Goal: Task Accomplishment & Management: Use online tool/utility

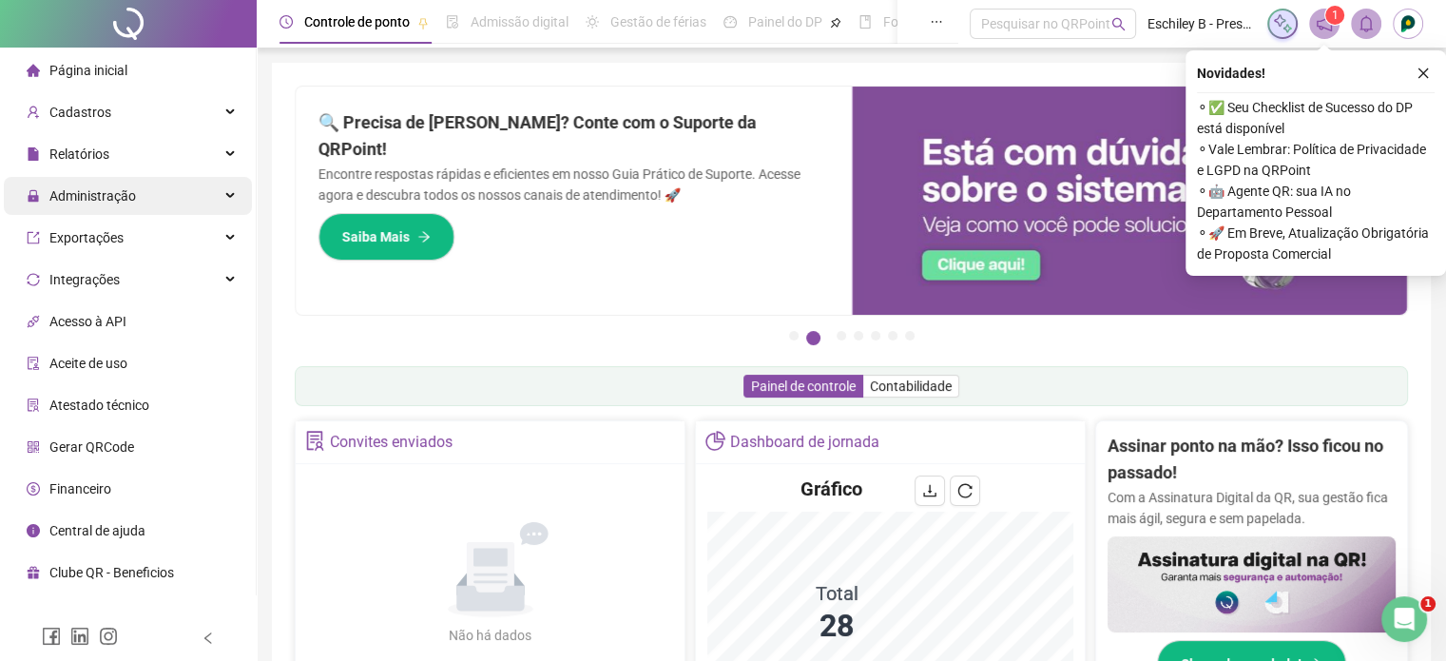
click at [183, 202] on div "Administração" at bounding box center [128, 196] width 248 height 38
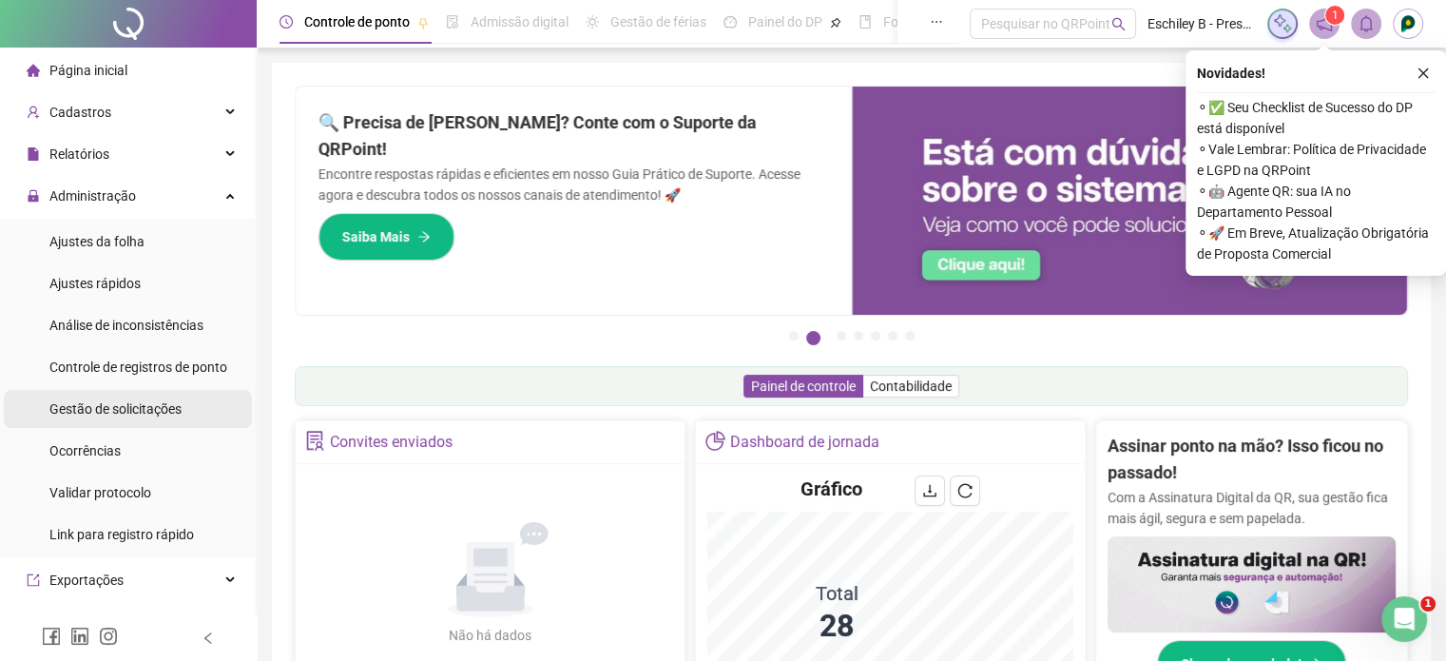
click at [159, 416] on span "Gestão de solicitações" at bounding box center [115, 408] width 132 height 15
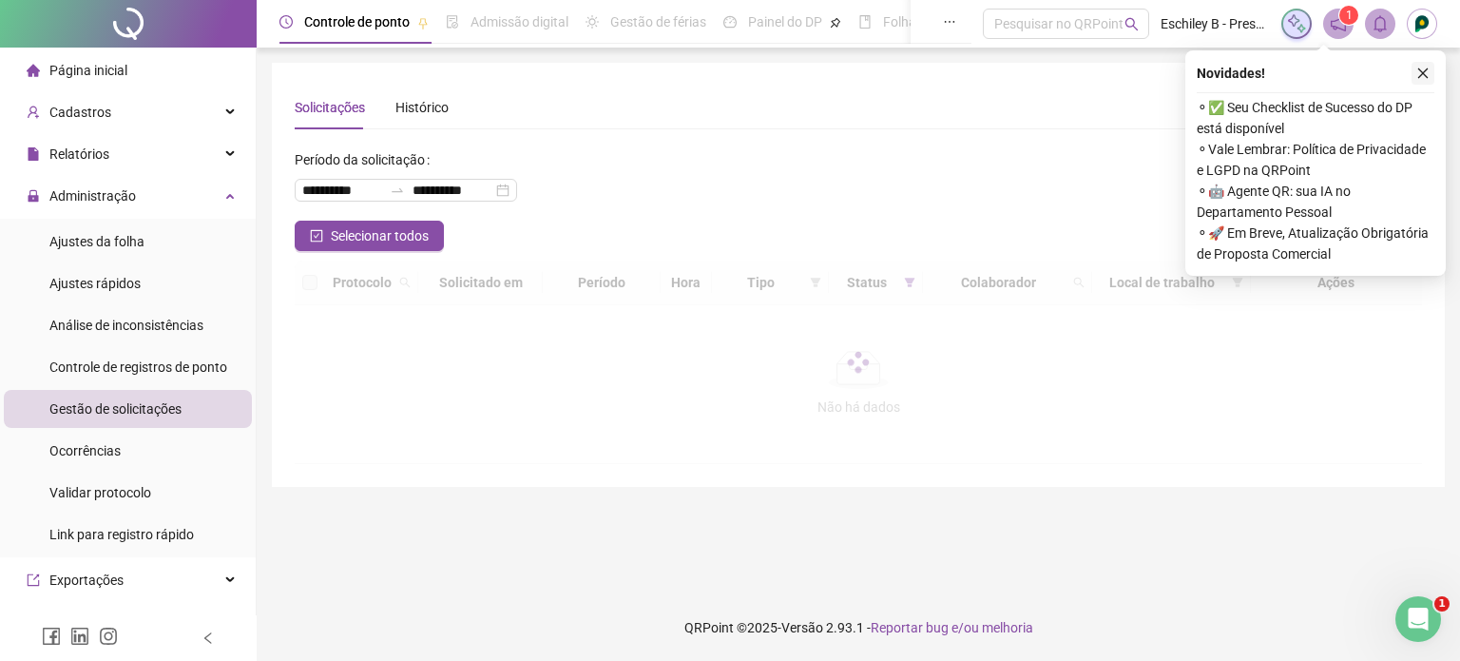
click at [1422, 82] on button "button" at bounding box center [1423, 73] width 23 height 23
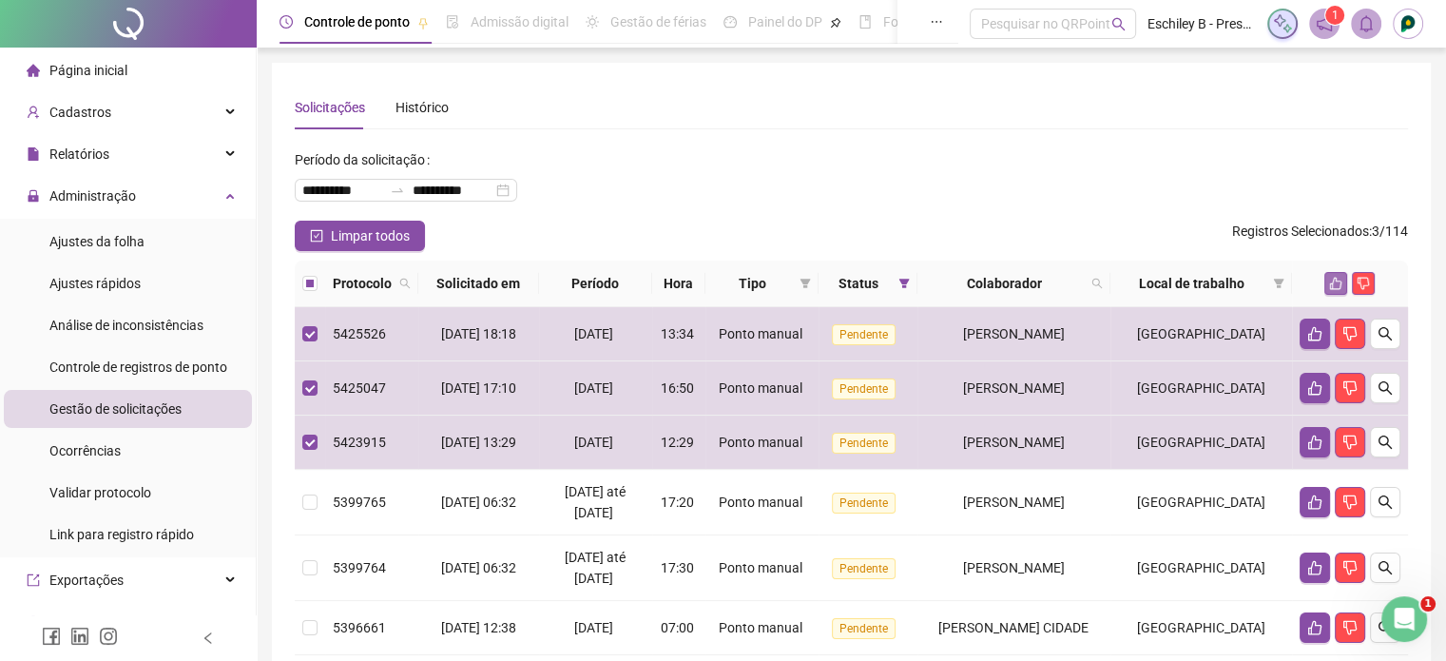
click at [1330, 288] on icon "like" at bounding box center [1336, 284] width 12 height 12
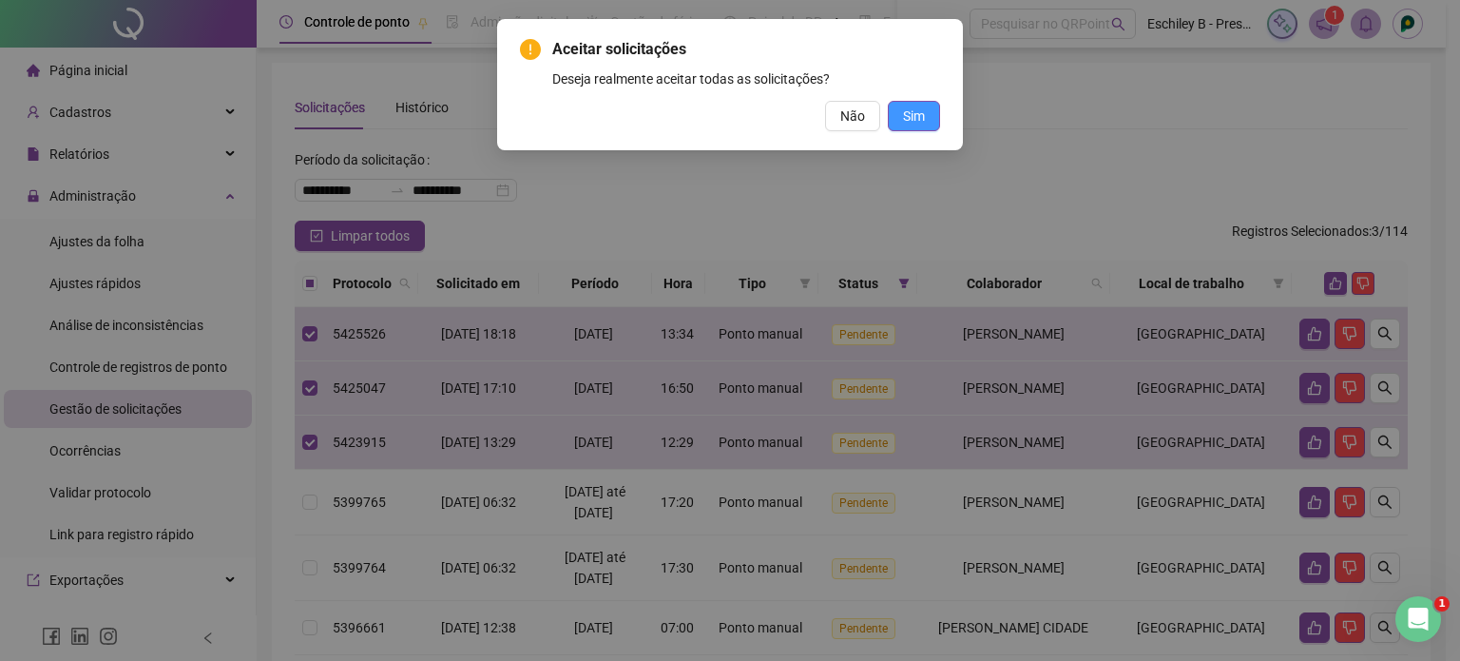
click at [928, 112] on button "Sim" at bounding box center [914, 116] width 52 height 30
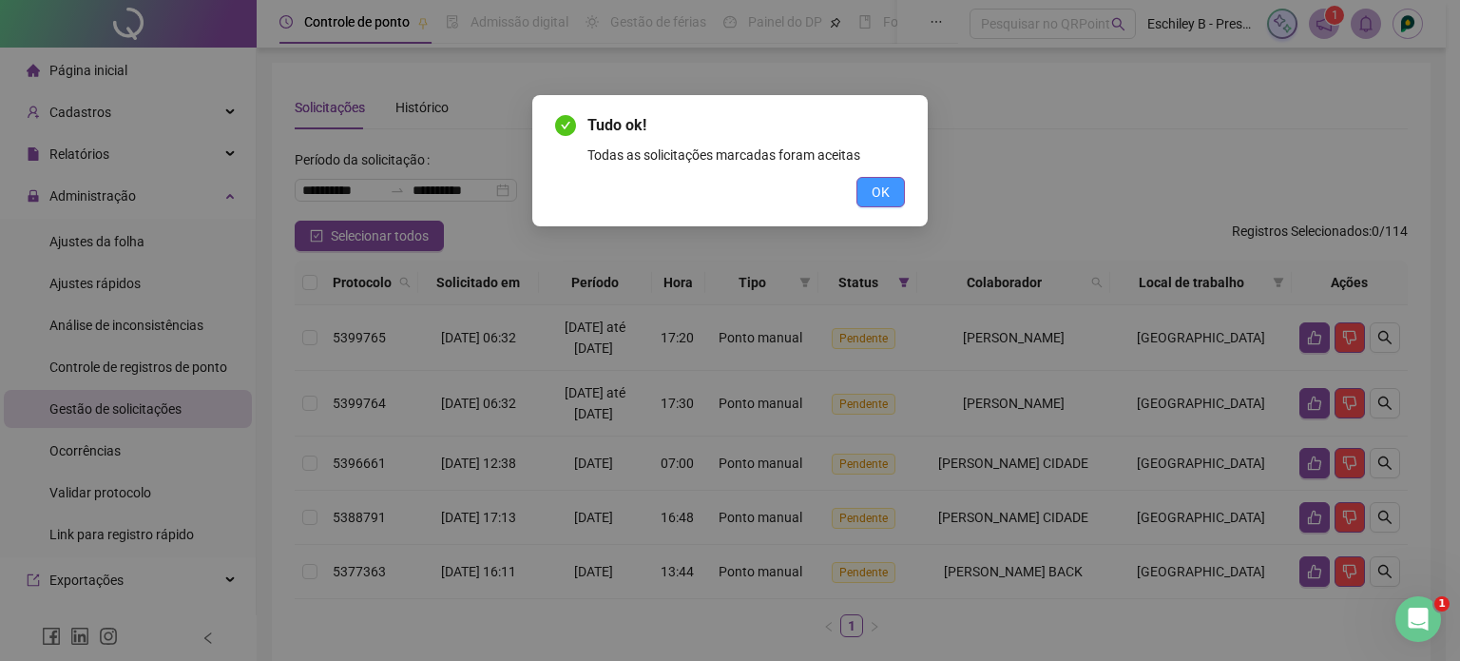
click at [891, 194] on button "OK" at bounding box center [880, 192] width 48 height 30
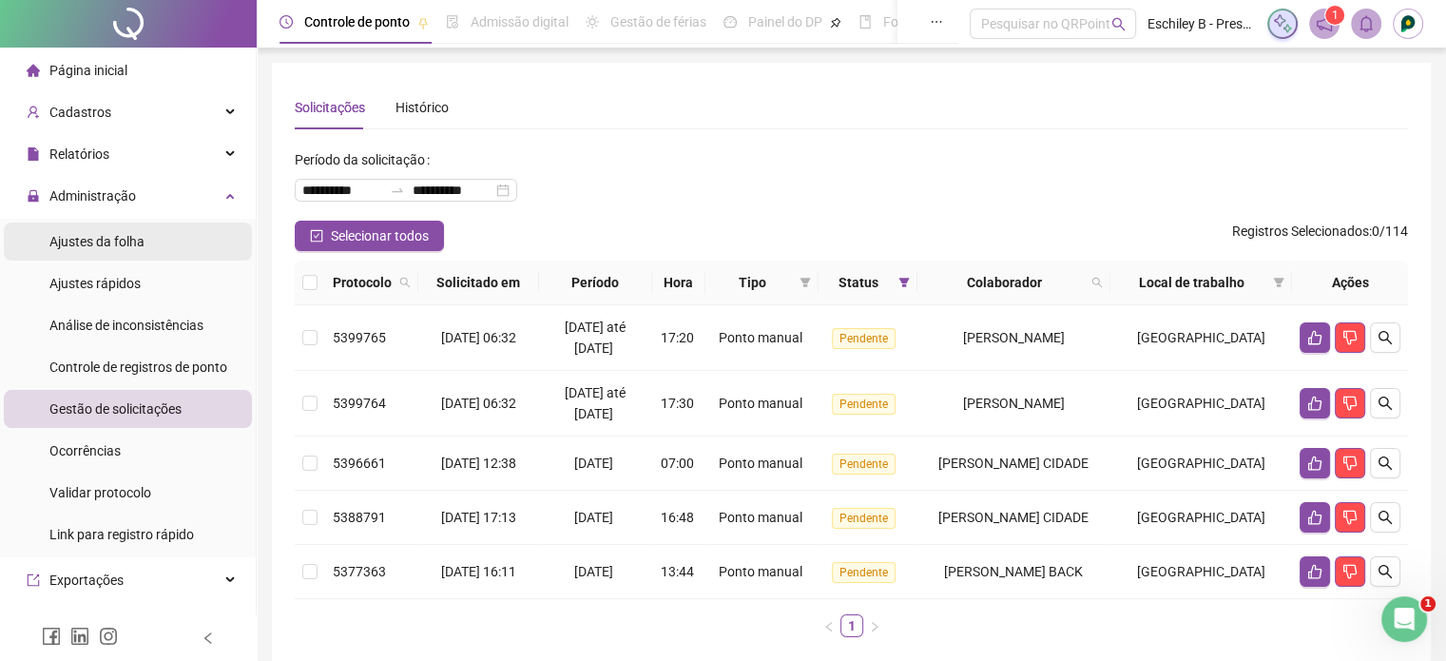
click at [125, 234] on span "Ajustes da folha" at bounding box center [96, 241] width 95 height 15
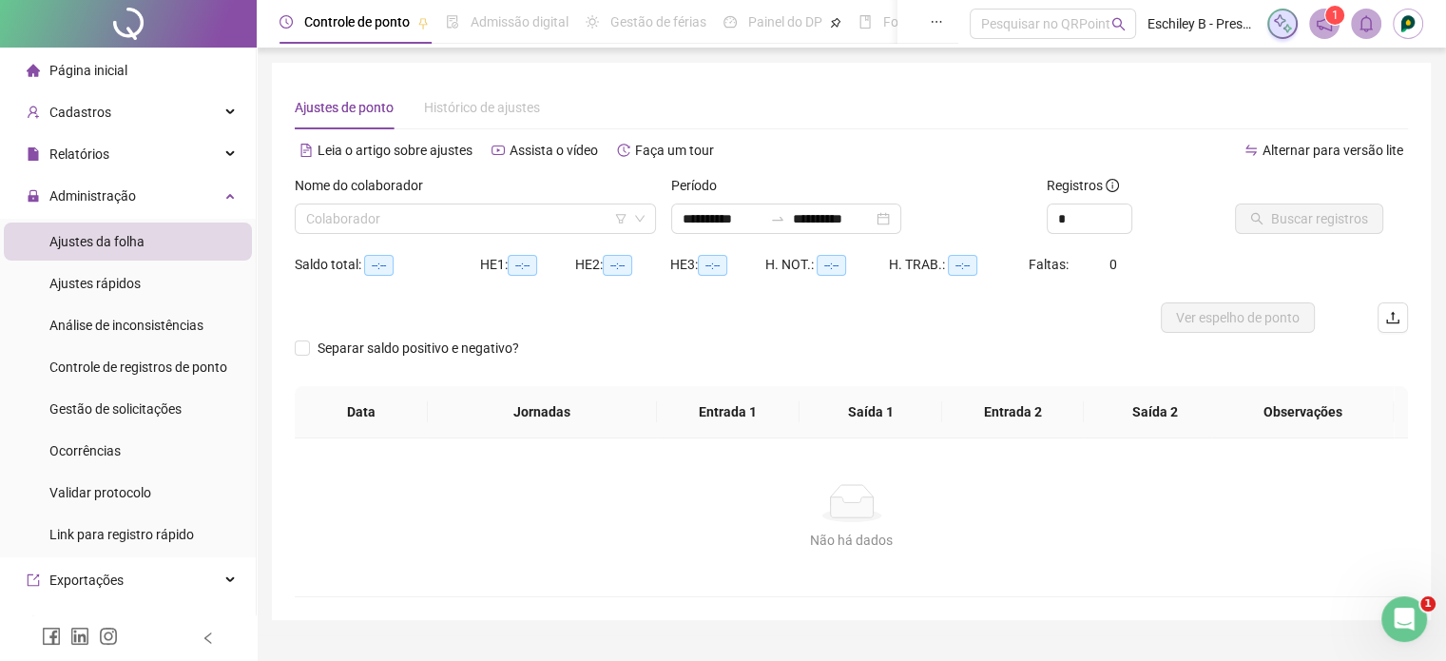
click at [826, 186] on div "Período" at bounding box center [851, 189] width 361 height 29
click at [820, 221] on input "**********" at bounding box center [833, 218] width 80 height 21
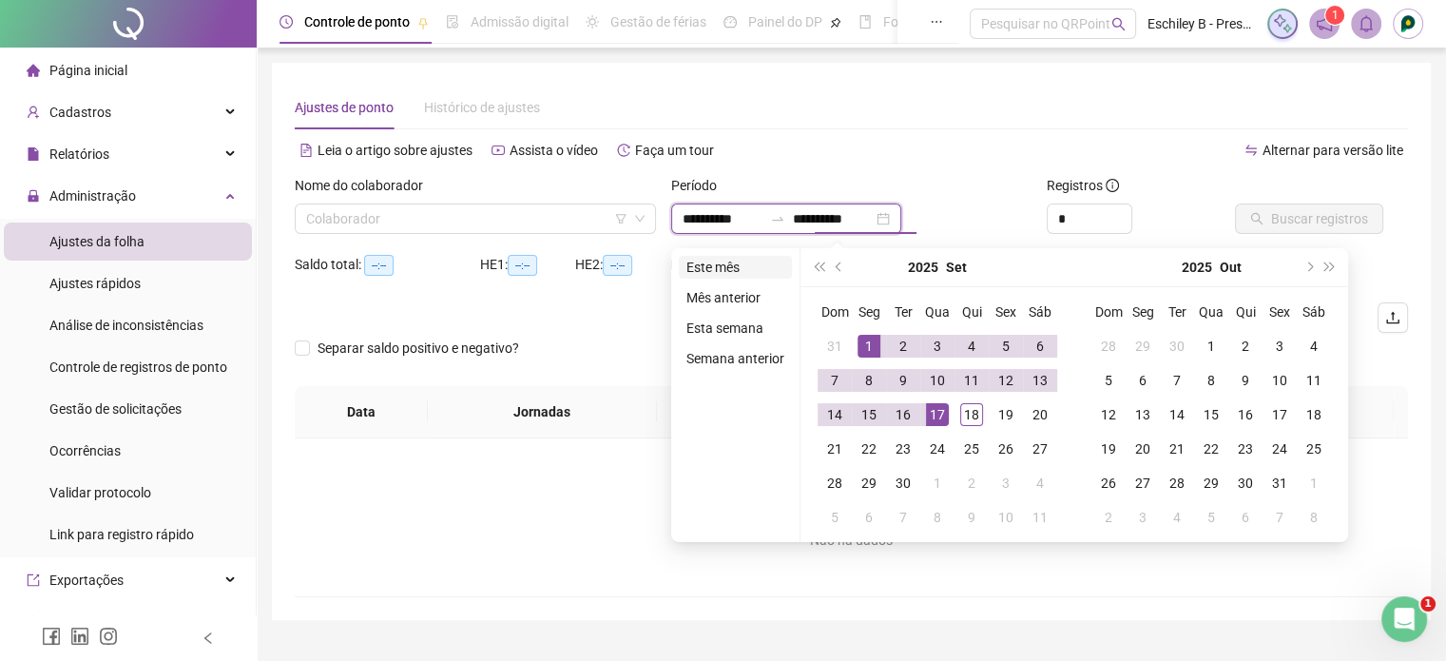
type input "**********"
click at [759, 261] on li "Este mês" at bounding box center [735, 267] width 113 height 23
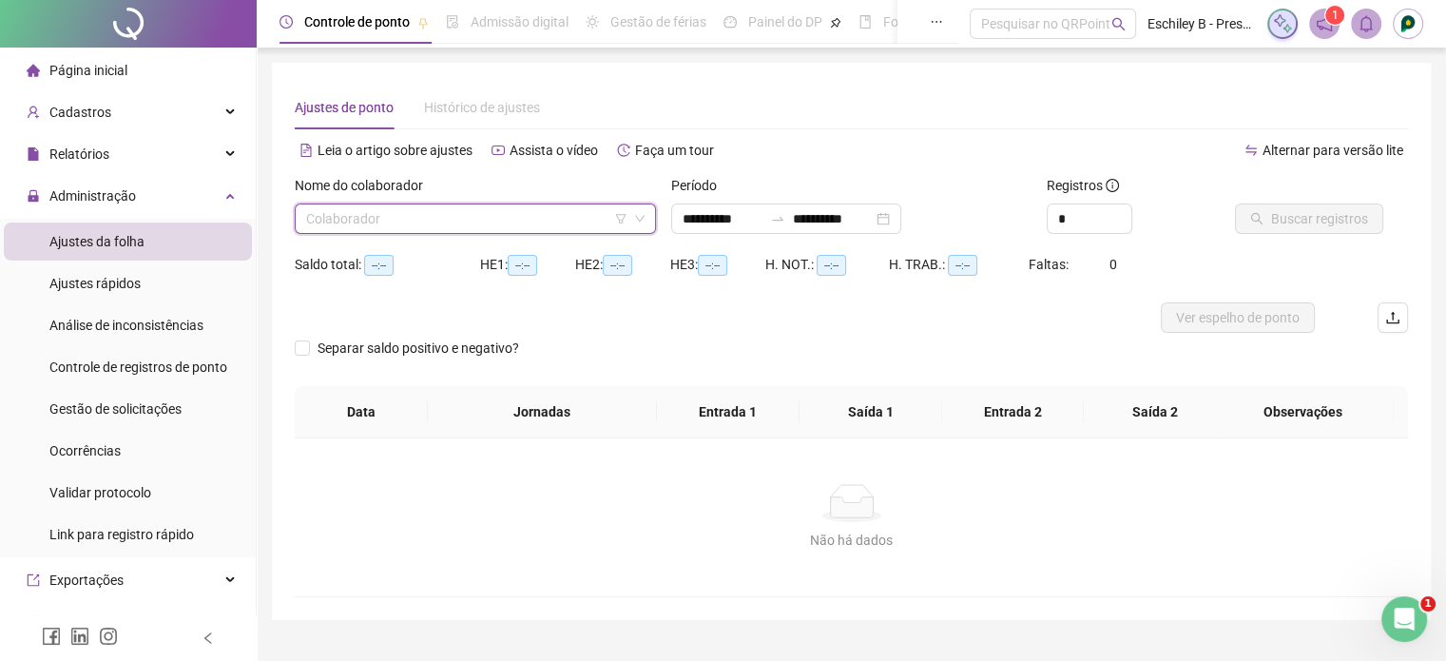
click at [567, 230] on input "search" at bounding box center [466, 218] width 321 height 29
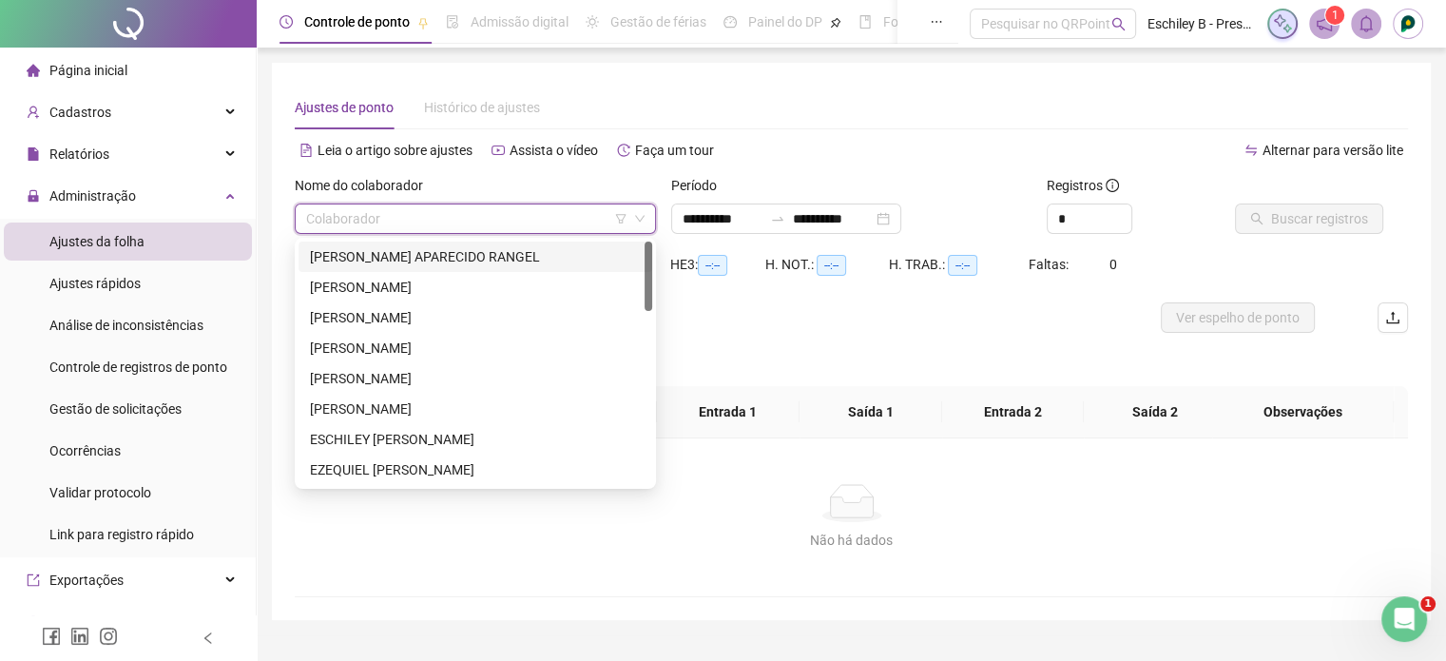
click at [458, 258] on div "[PERSON_NAME] APARECIDO RANGEL" at bounding box center [475, 256] width 331 height 21
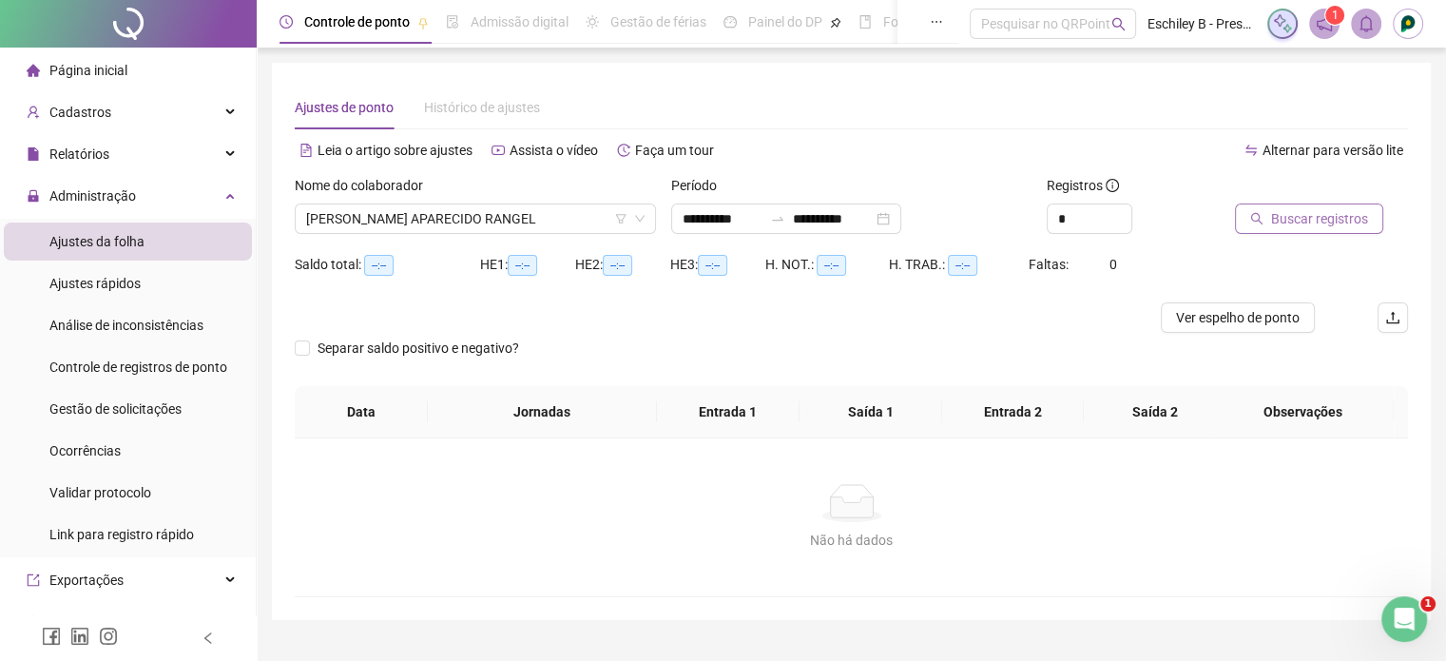
click at [1345, 221] on span "Buscar registros" at bounding box center [1319, 218] width 97 height 21
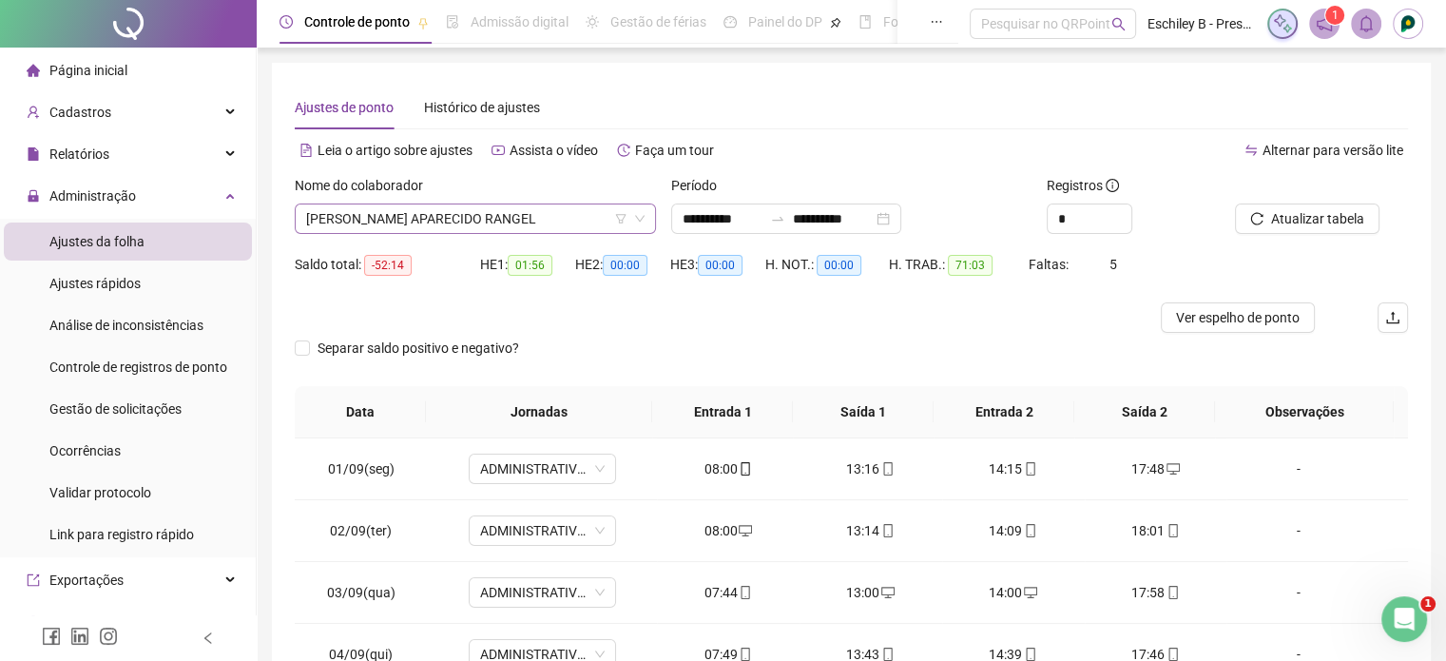
click at [543, 226] on span "[PERSON_NAME] APARECIDO RANGEL" at bounding box center [475, 218] width 338 height 29
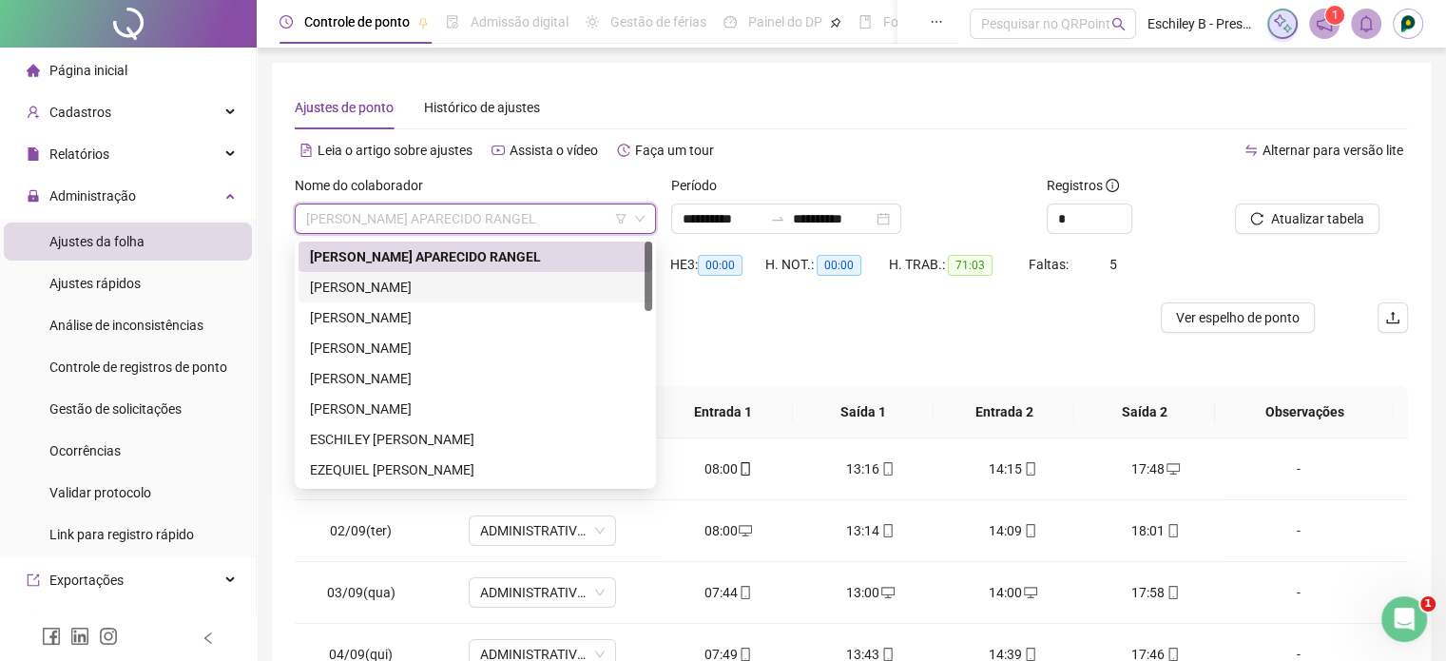
click at [475, 285] on div "[PERSON_NAME]" at bounding box center [475, 287] width 331 height 21
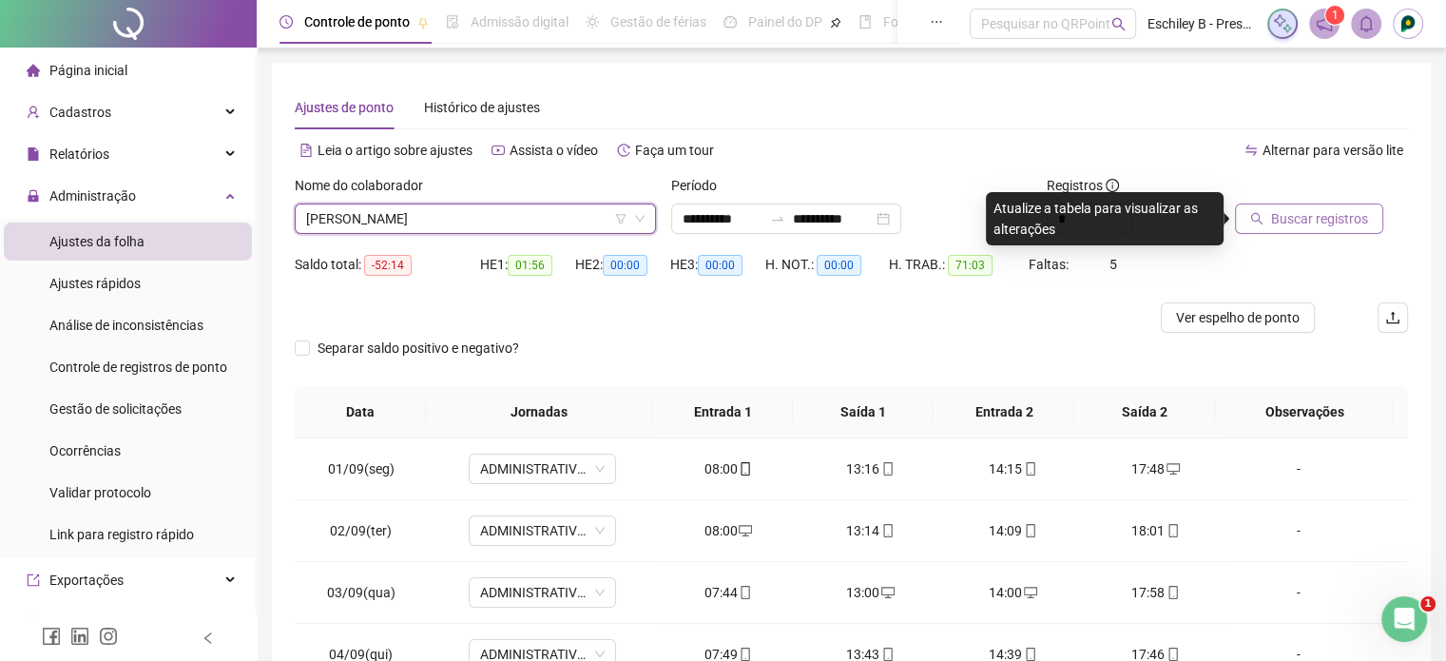
click at [1323, 212] on span "Buscar registros" at bounding box center [1319, 218] width 97 height 21
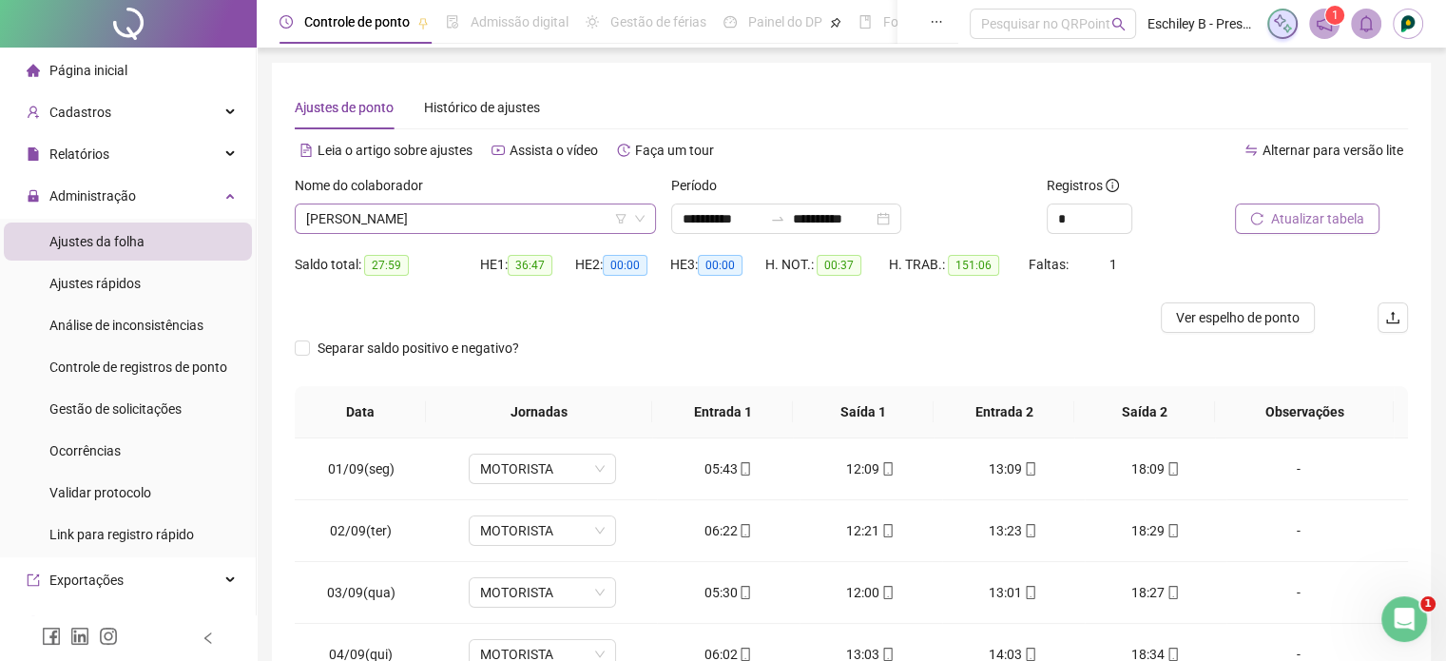
click at [464, 212] on span "[PERSON_NAME]" at bounding box center [475, 218] width 338 height 29
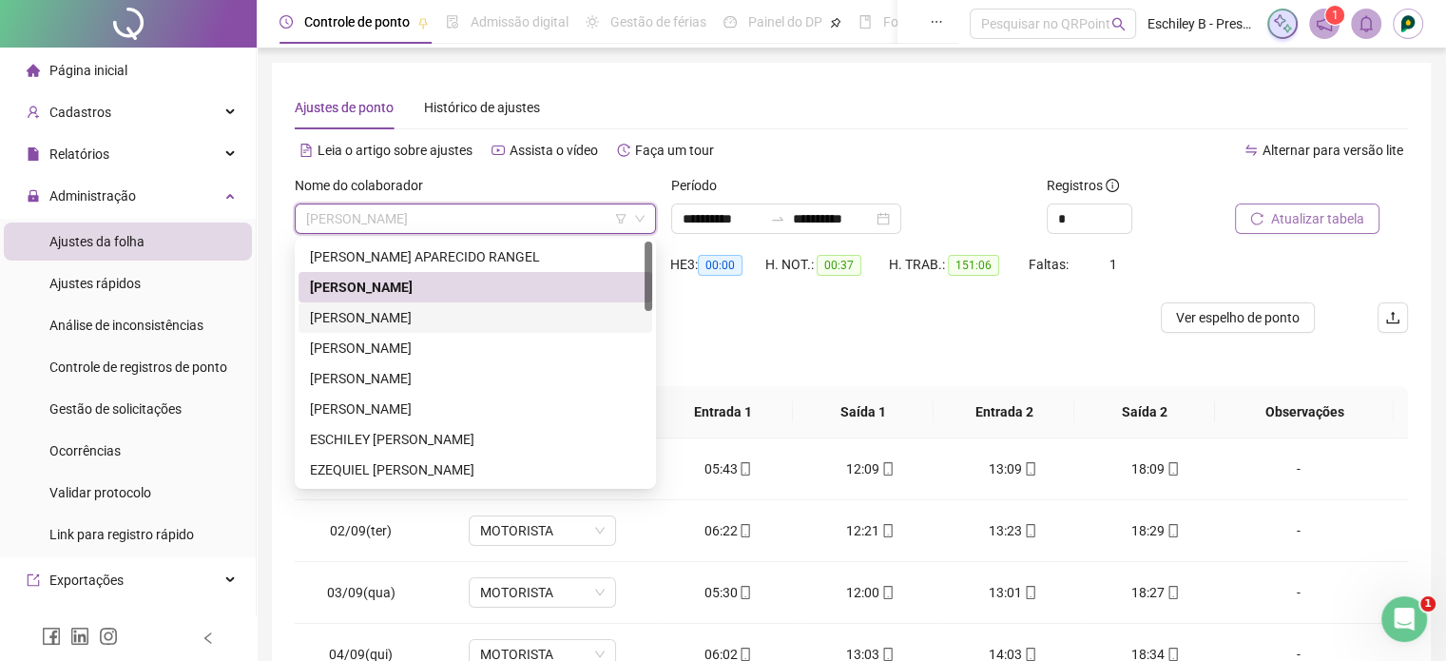
click at [451, 320] on div "[PERSON_NAME]" at bounding box center [475, 317] width 331 height 21
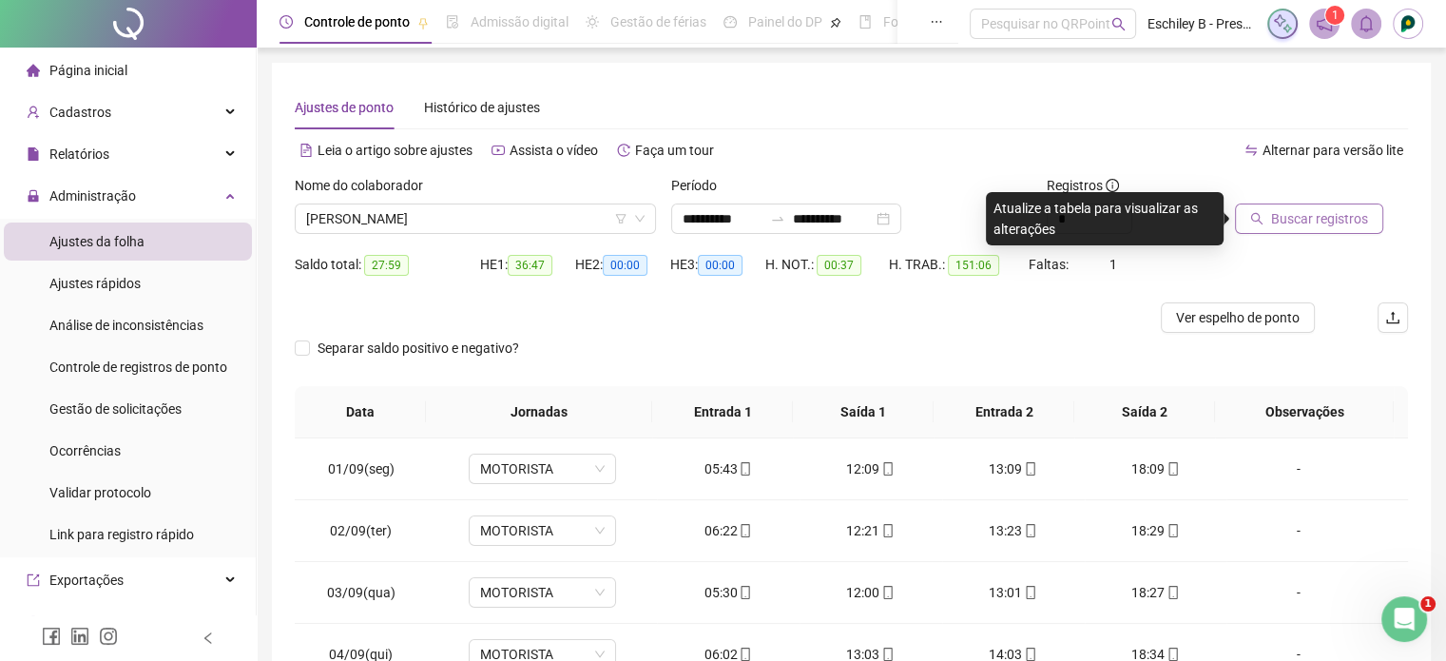
click at [1304, 226] on span "Buscar registros" at bounding box center [1319, 218] width 97 height 21
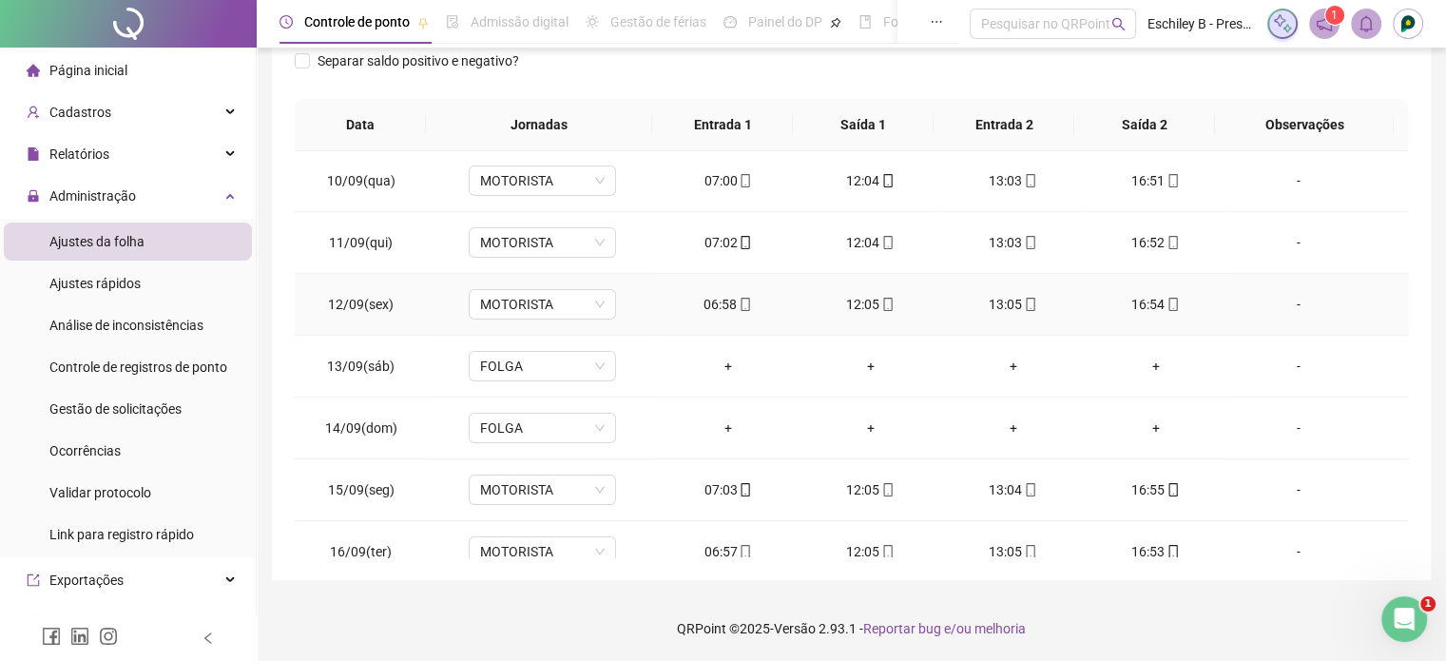
scroll to position [271, 0]
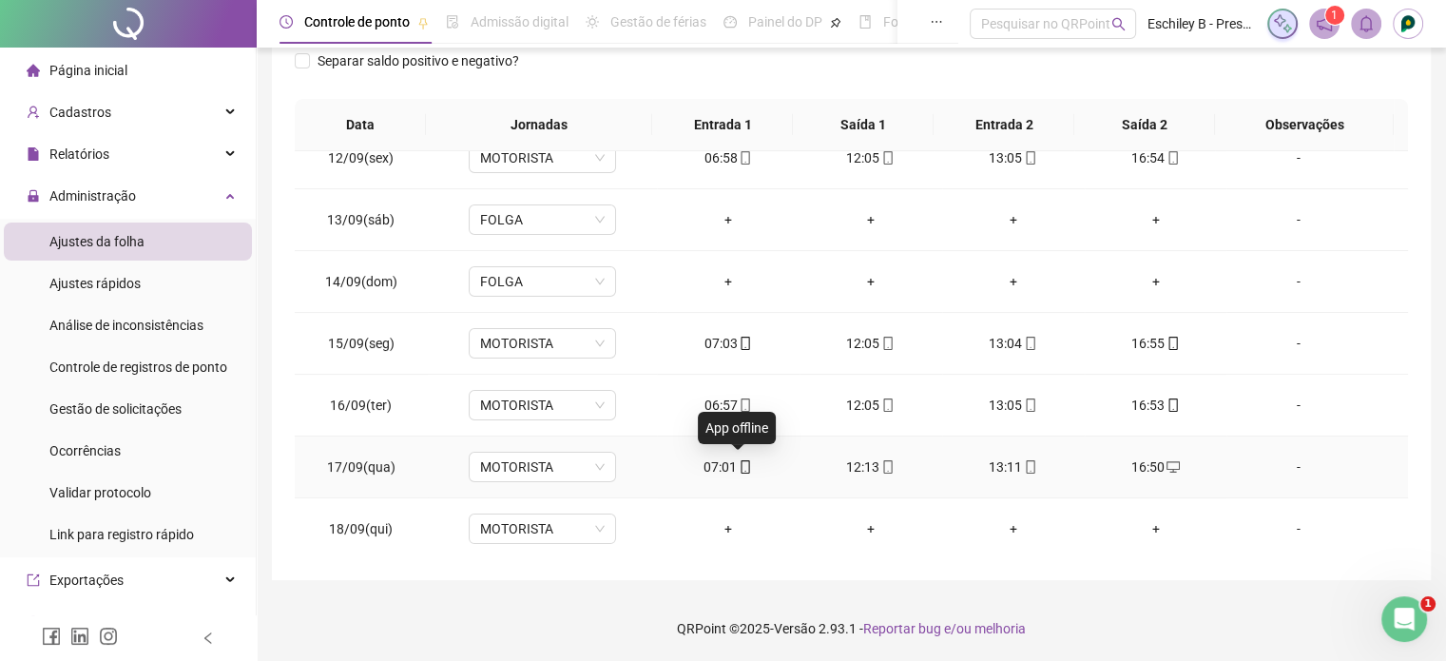
click at [741, 464] on icon "mobile" at bounding box center [745, 466] width 9 height 13
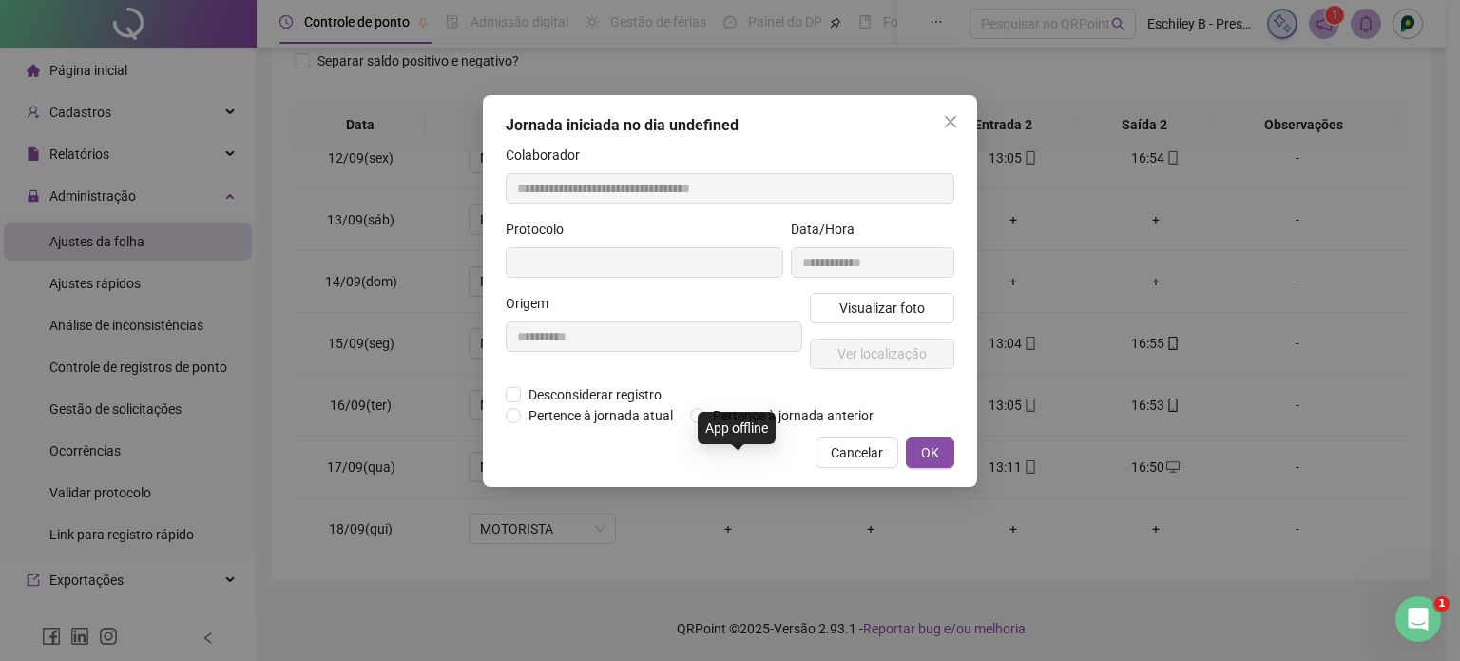
type input "**********"
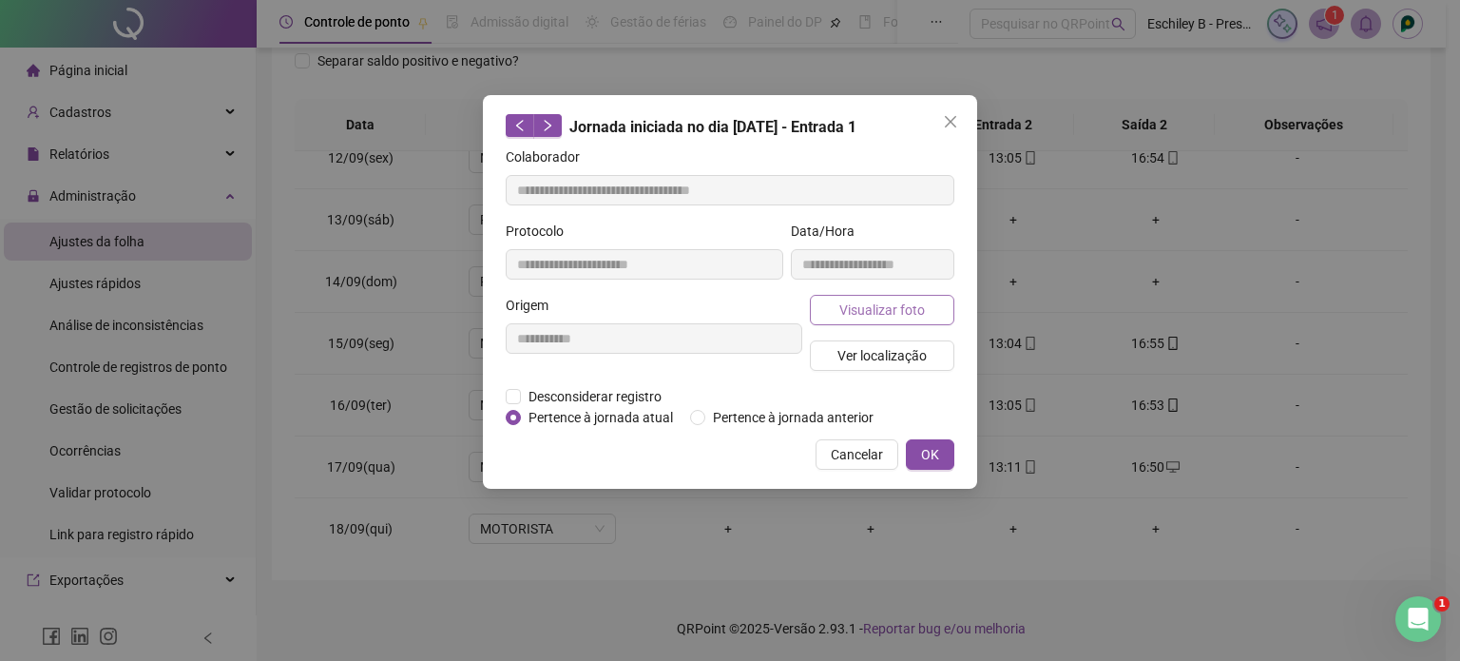
click at [848, 303] on span "Visualizar foto" at bounding box center [882, 309] width 86 height 21
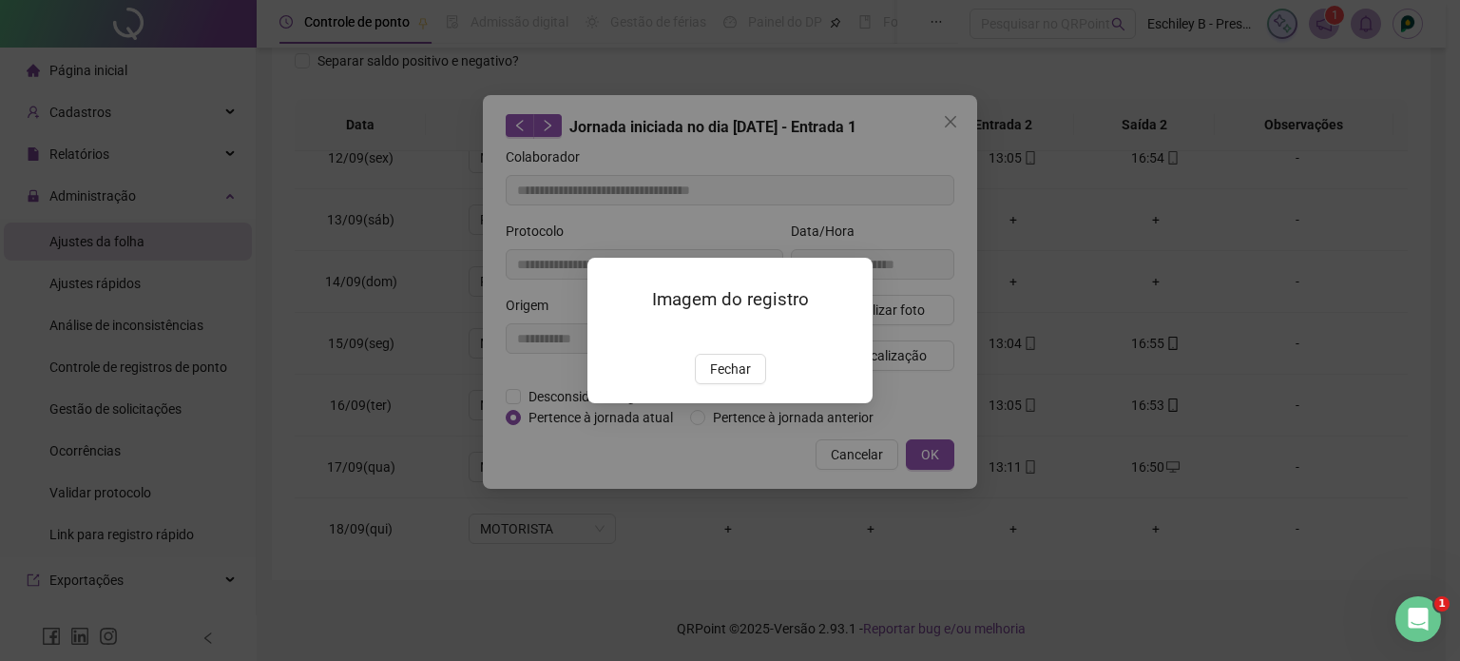
click at [610, 334] on img at bounding box center [610, 334] width 0 height 0
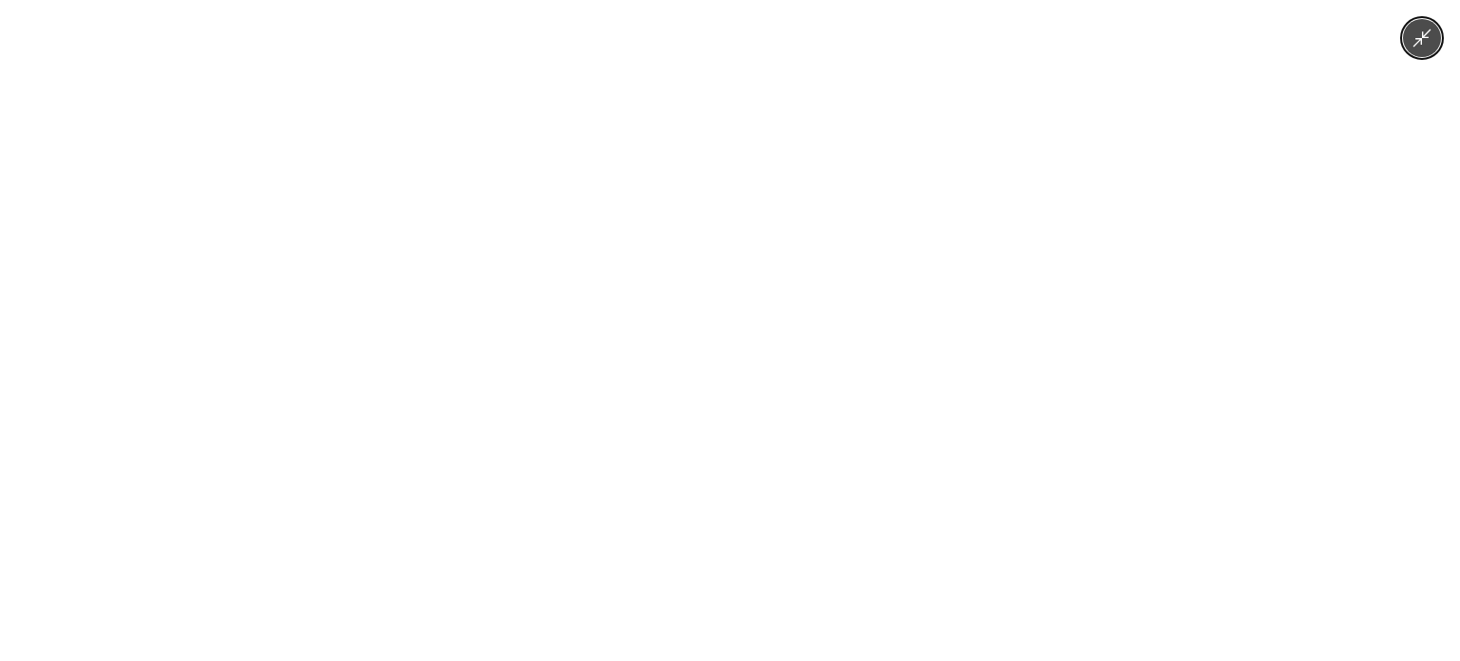
click at [657, 361] on img at bounding box center [729, 330] width 305 height 661
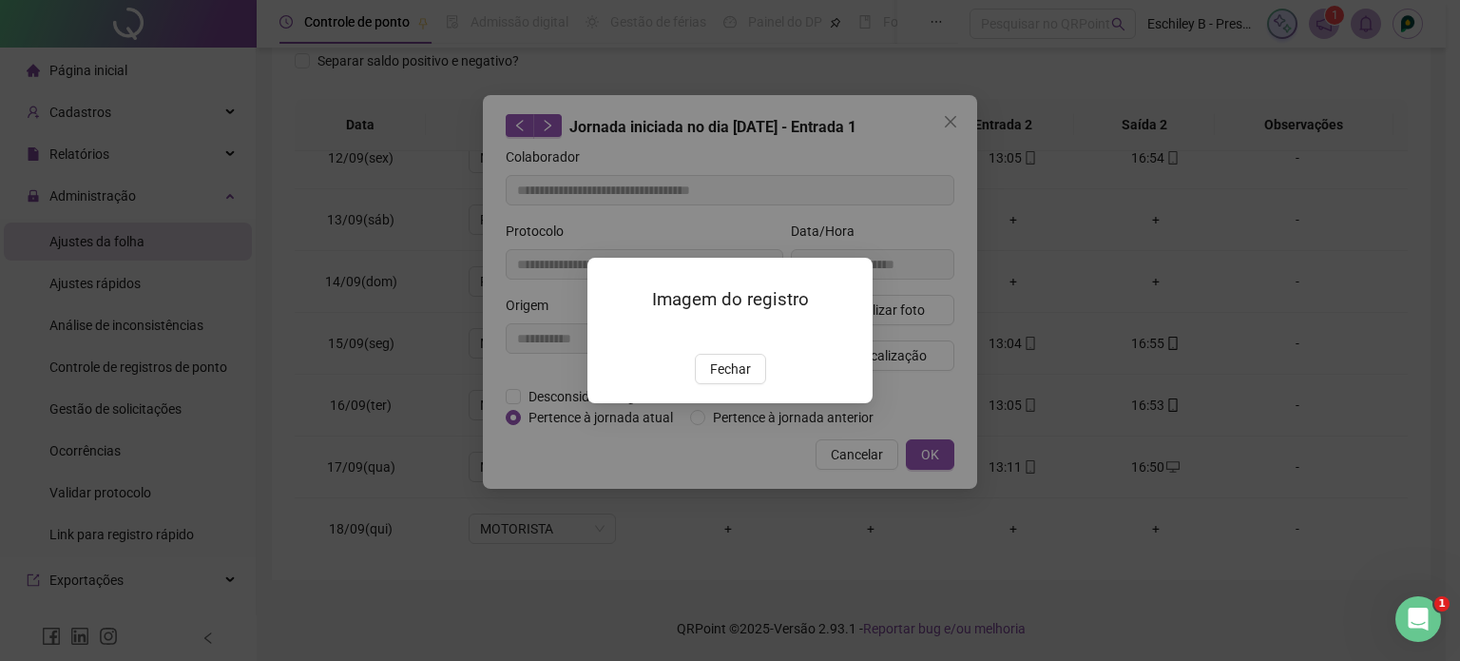
click at [610, 334] on img at bounding box center [610, 334] width 0 height 0
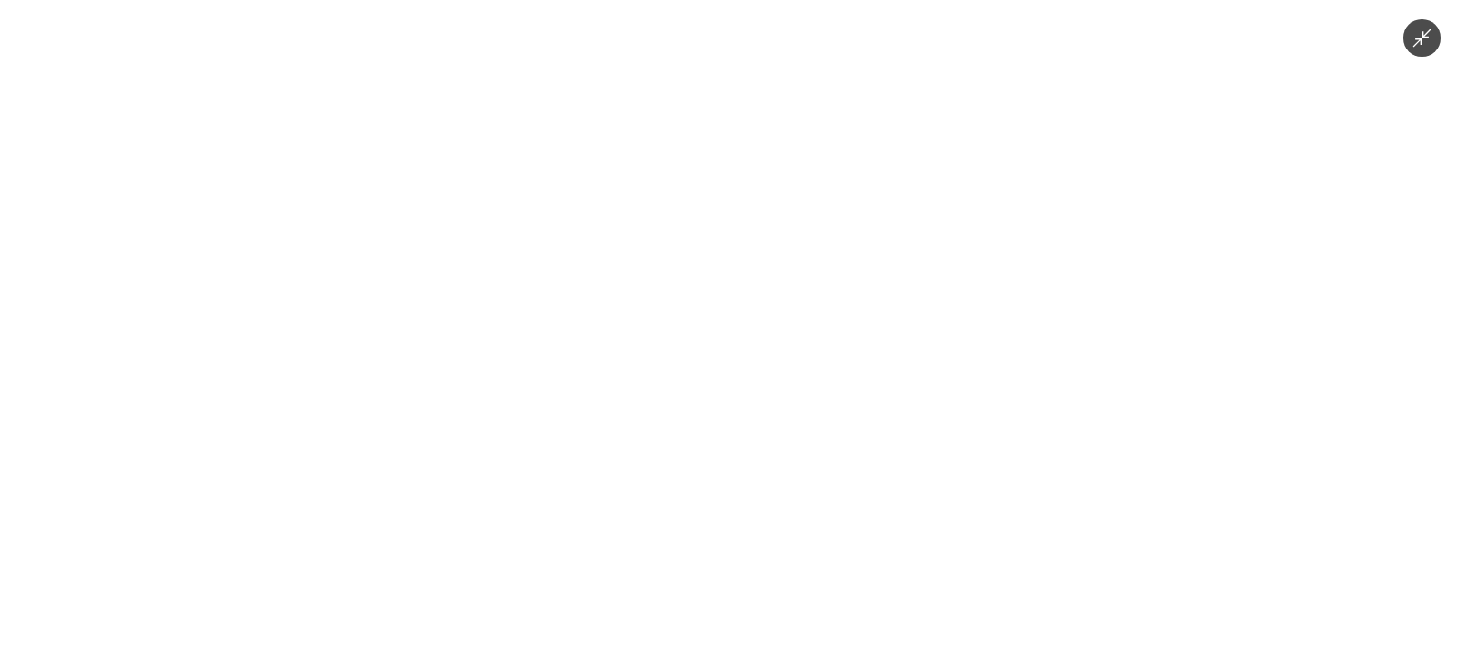
click at [657, 361] on img at bounding box center [729, 330] width 305 height 661
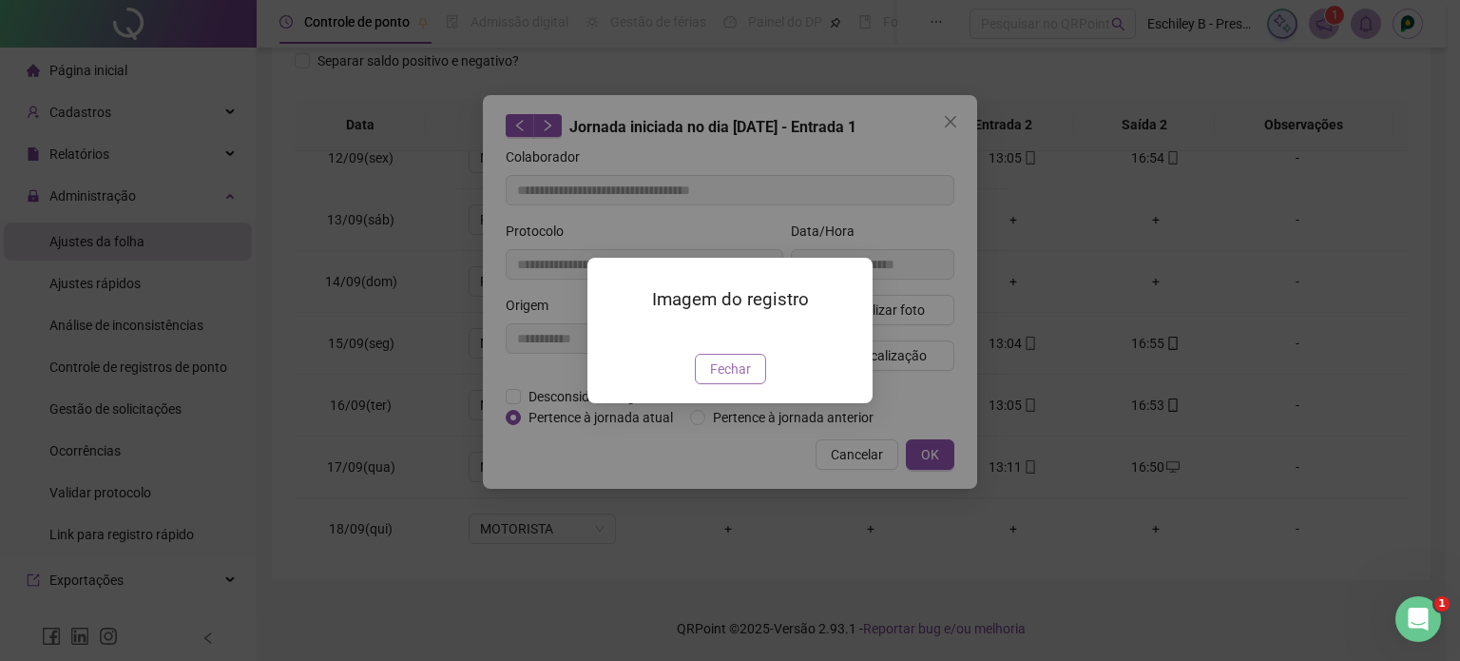
click at [736, 379] on span "Fechar" at bounding box center [730, 368] width 41 height 21
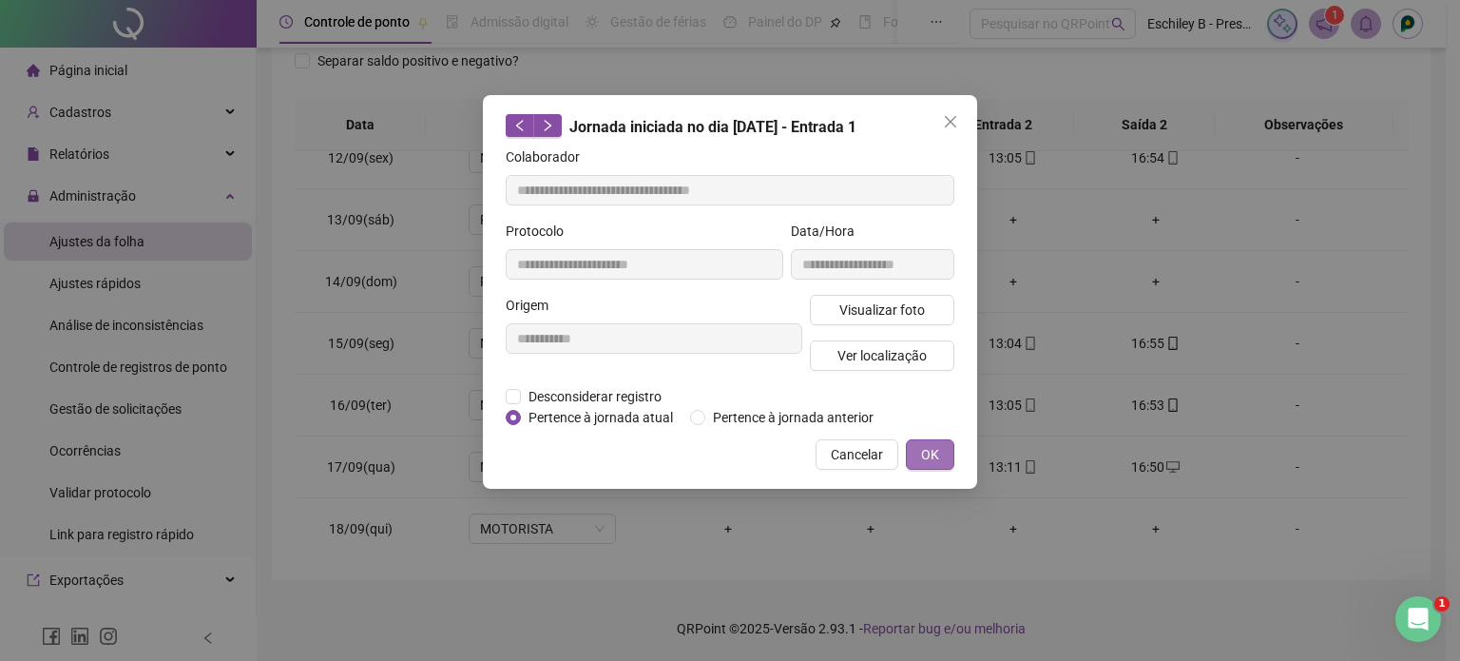
click at [925, 450] on span "OK" at bounding box center [930, 454] width 18 height 21
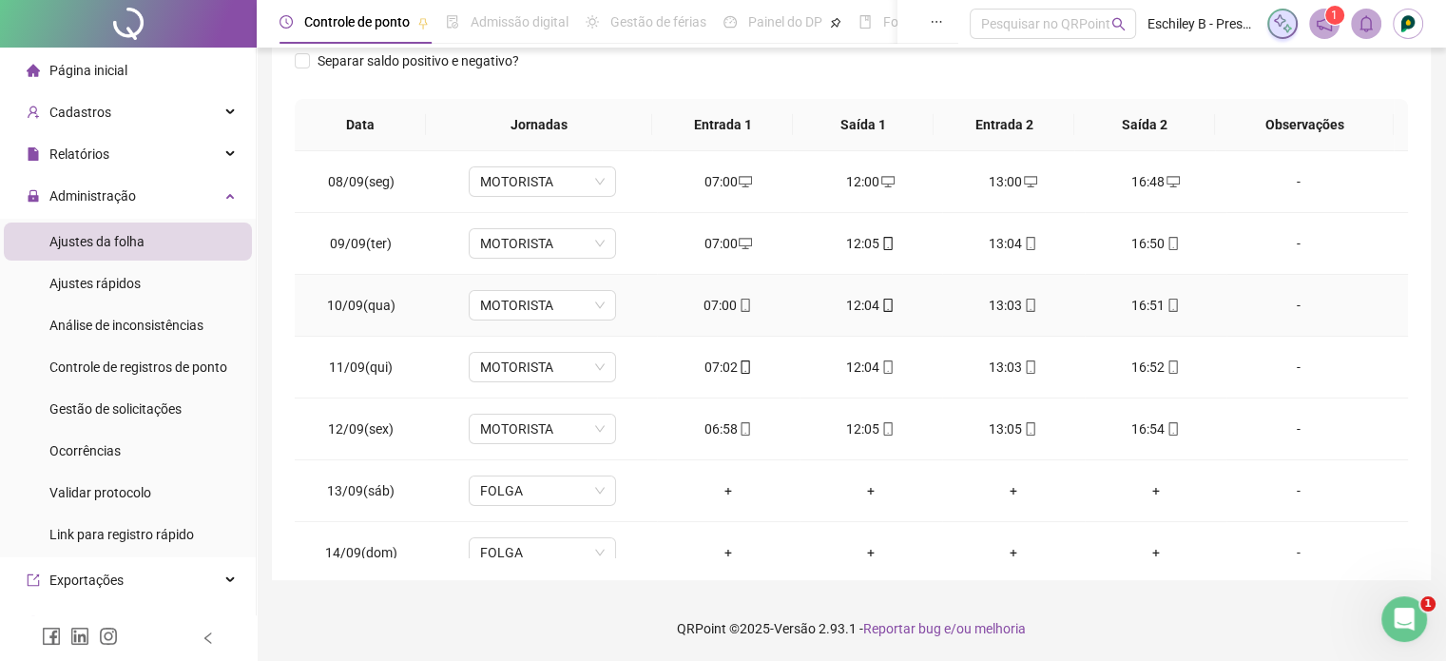
scroll to position [0, 0]
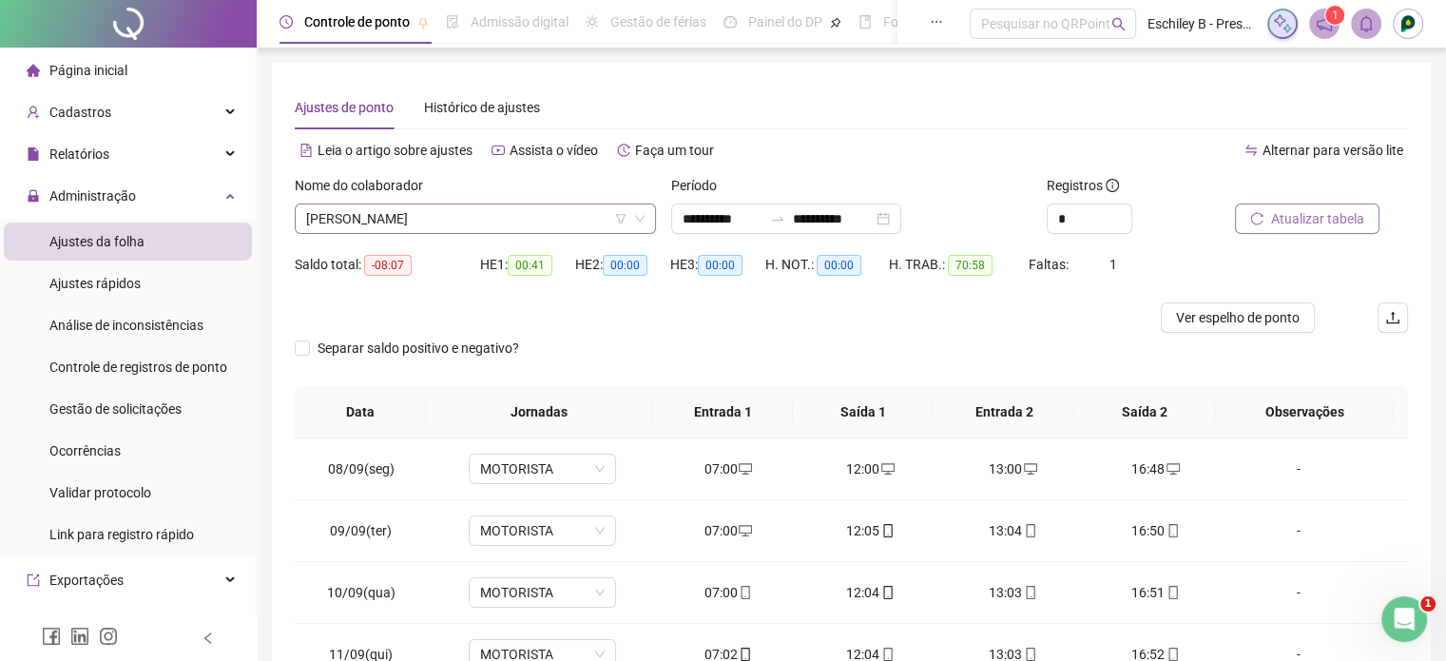
click at [559, 204] on span "[PERSON_NAME]" at bounding box center [475, 218] width 338 height 29
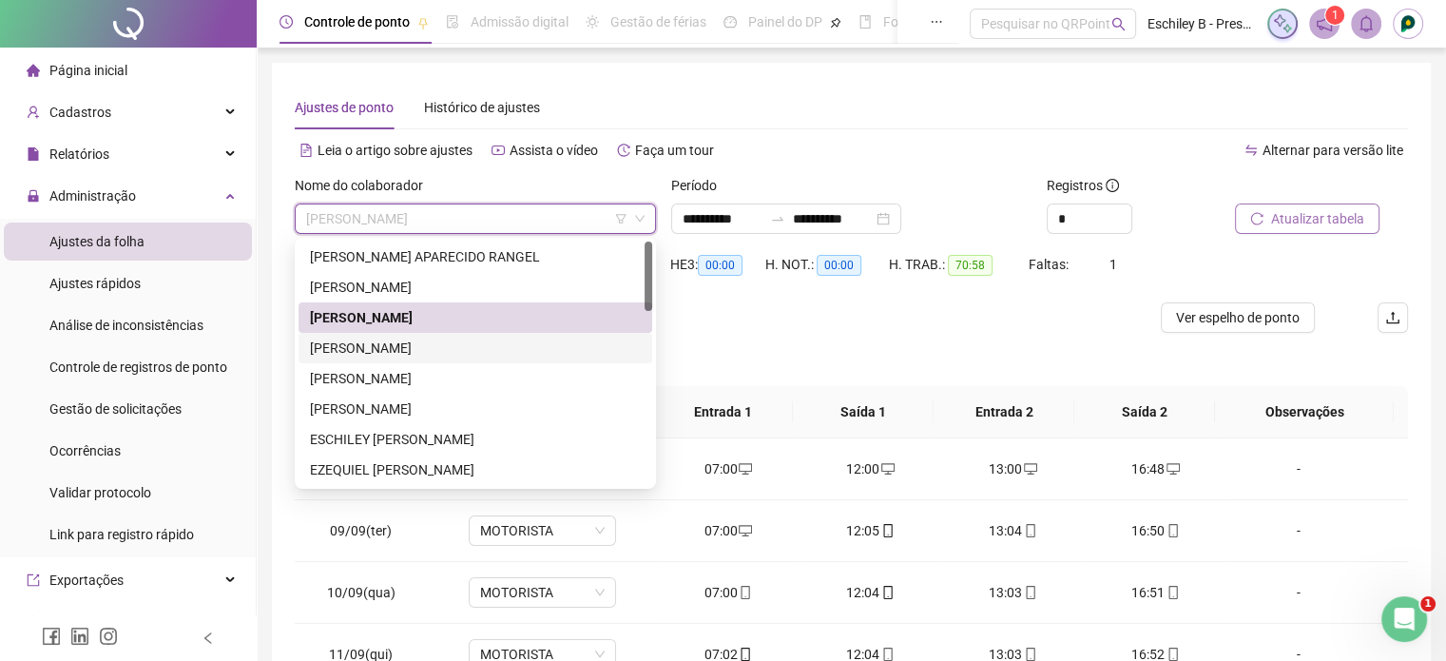
click at [476, 345] on div "[PERSON_NAME]" at bounding box center [475, 347] width 331 height 21
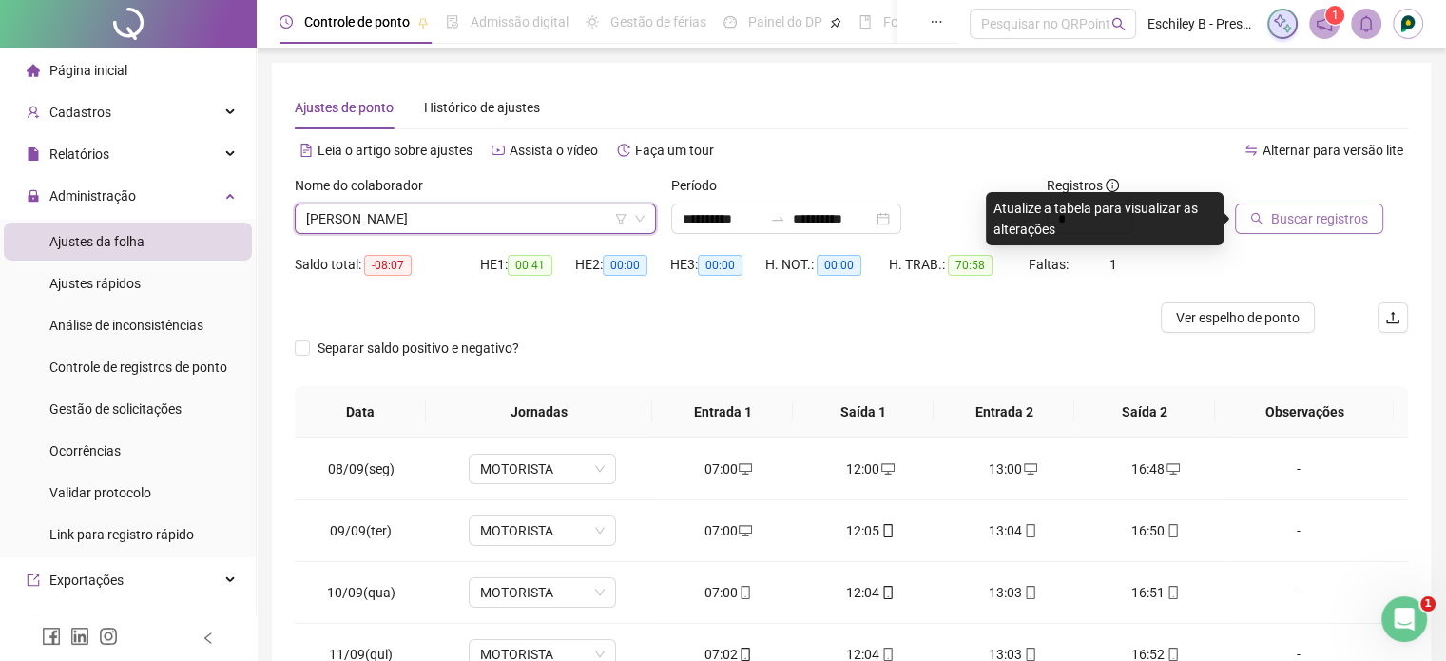
click at [1332, 224] on span "Buscar registros" at bounding box center [1319, 218] width 97 height 21
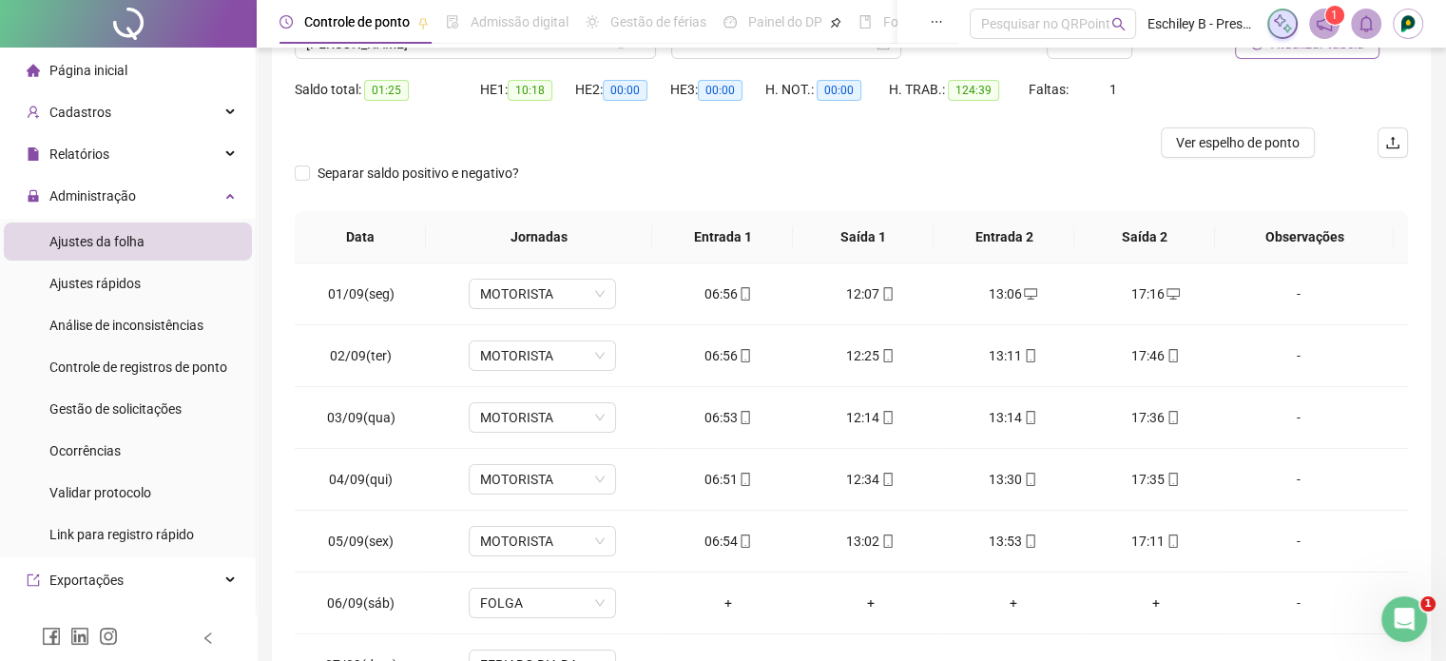
scroll to position [95, 0]
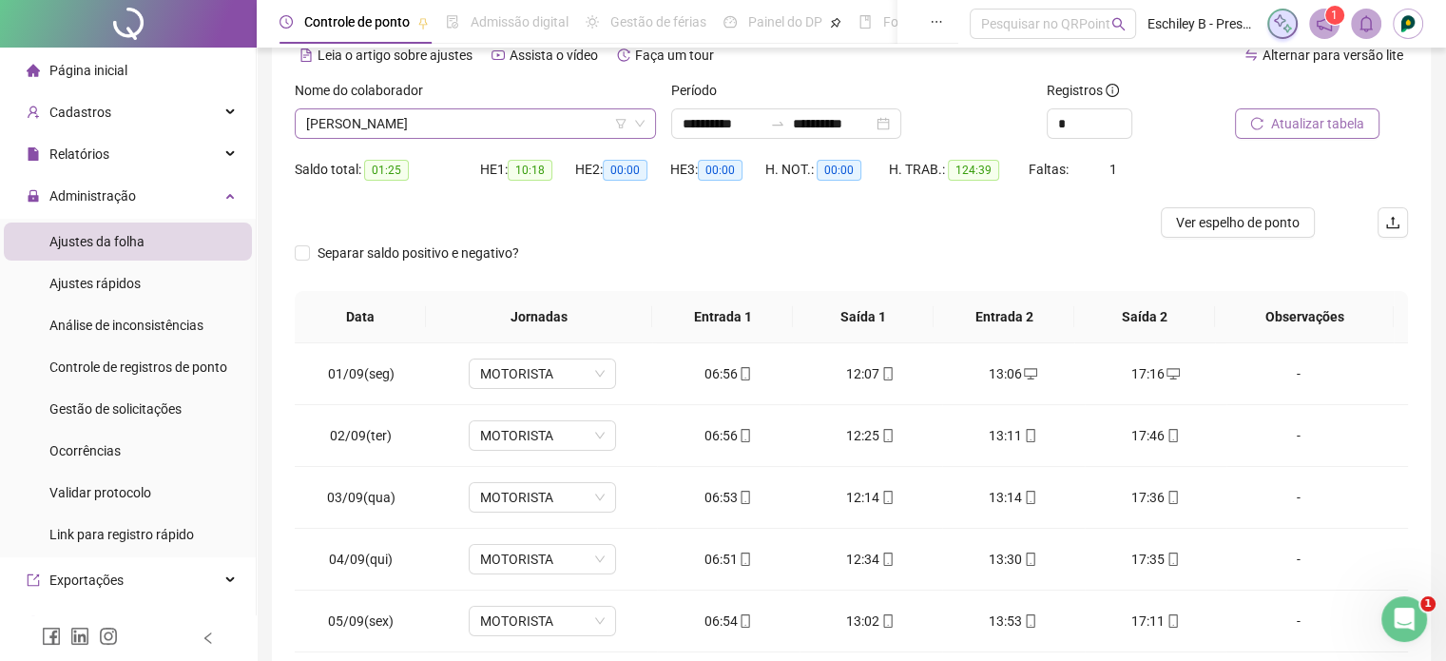
click at [488, 125] on span "[PERSON_NAME]" at bounding box center [475, 123] width 338 height 29
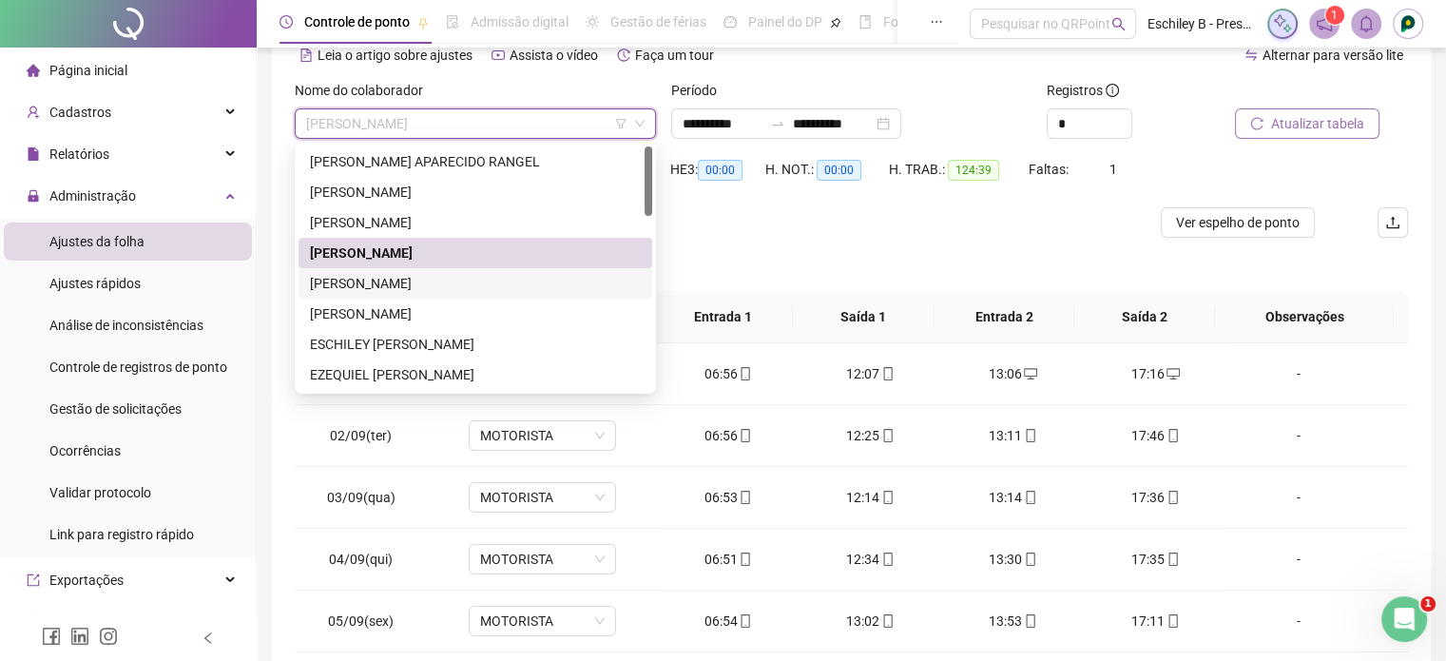
click at [445, 286] on div "[PERSON_NAME]" at bounding box center [475, 283] width 331 height 21
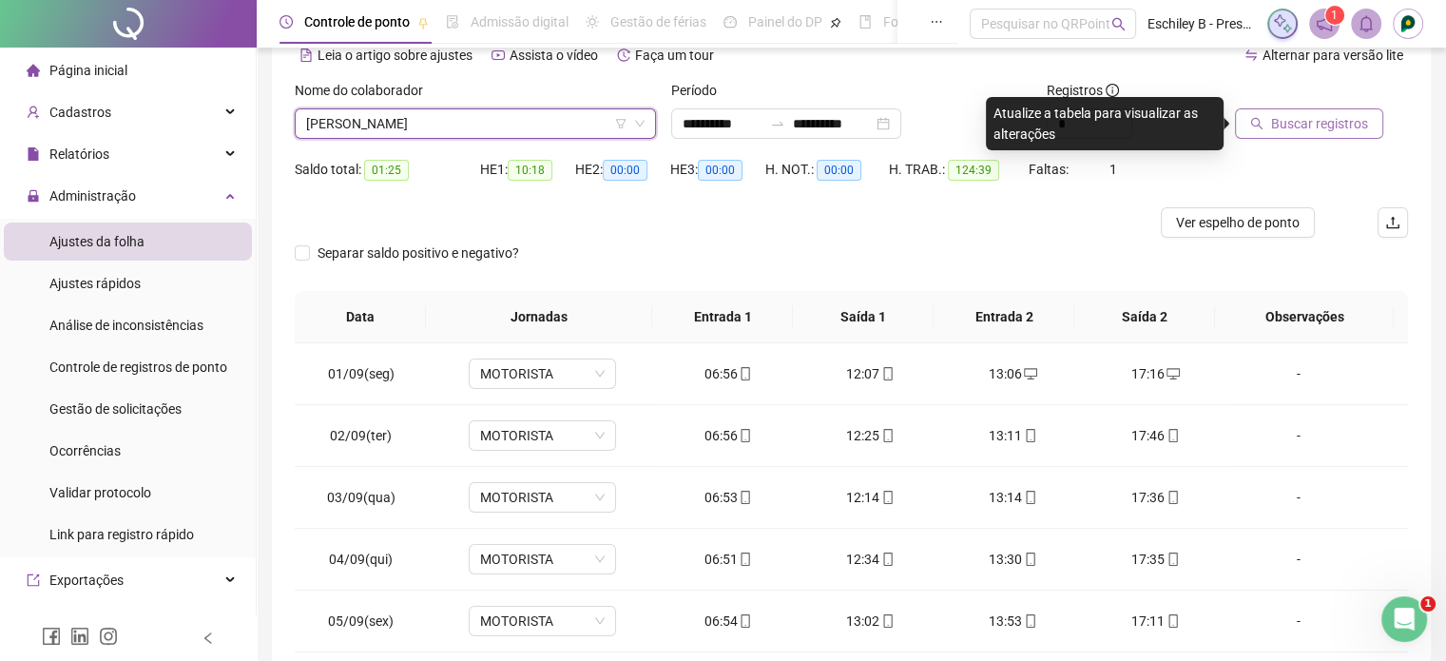
click at [1274, 128] on span "Buscar registros" at bounding box center [1319, 123] width 97 height 21
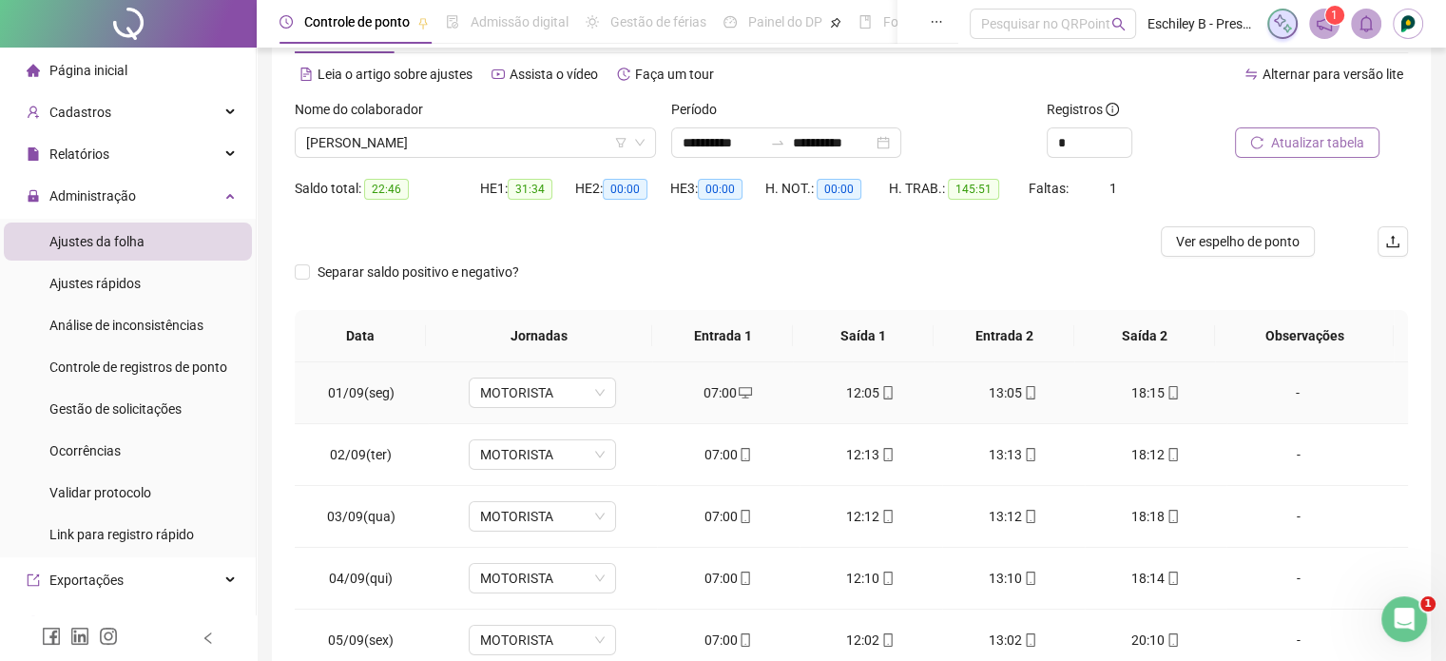
scroll to position [0, 0]
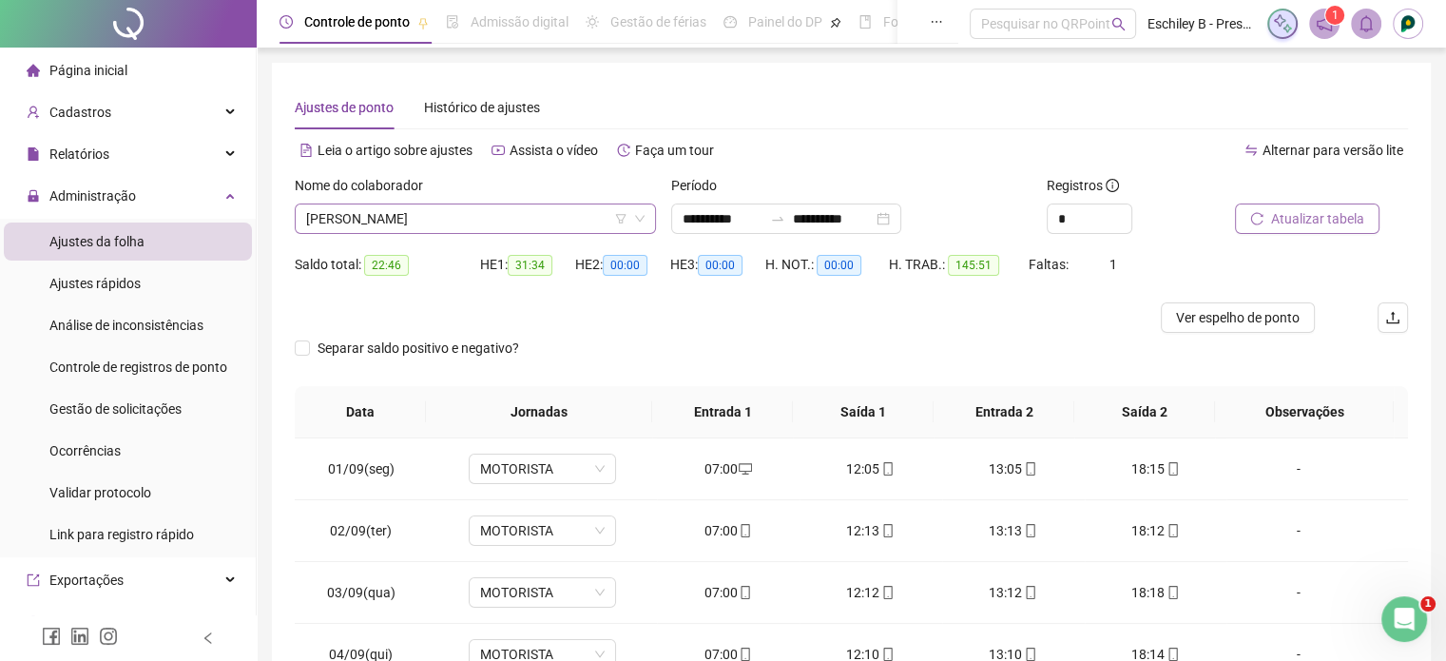
click at [468, 219] on span "[PERSON_NAME]" at bounding box center [475, 218] width 338 height 29
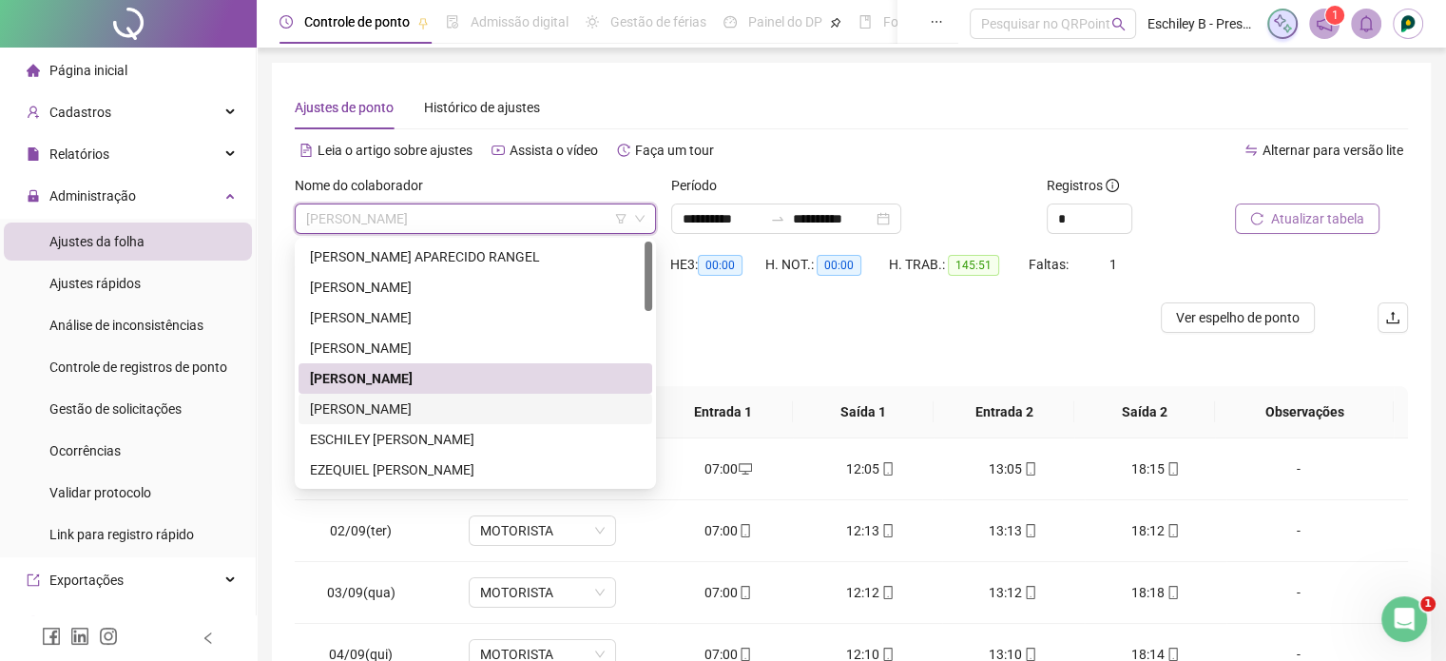
click at [418, 413] on div "[PERSON_NAME]" at bounding box center [475, 408] width 331 height 21
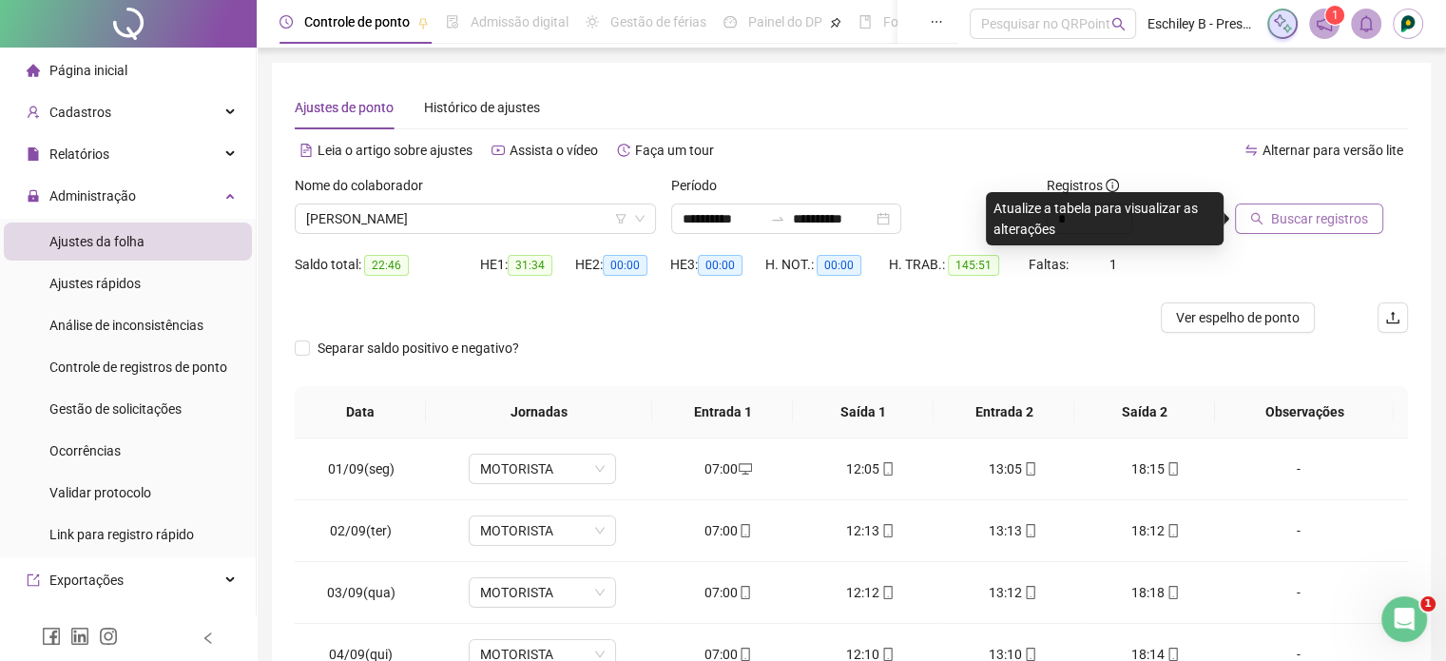
click at [1330, 236] on div "Buscar registros" at bounding box center [1321, 212] width 188 height 74
click at [1331, 221] on span "Buscar registros" at bounding box center [1319, 218] width 97 height 21
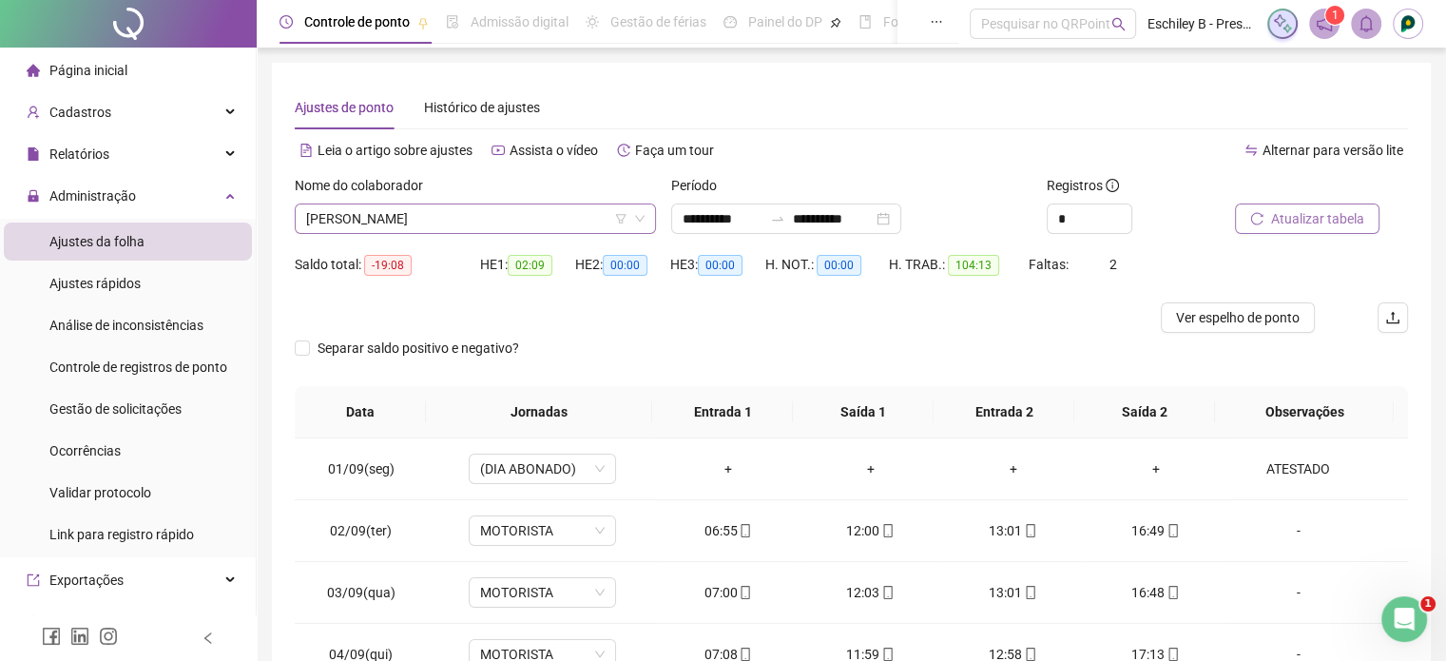
click at [544, 215] on span "[PERSON_NAME]" at bounding box center [475, 218] width 338 height 29
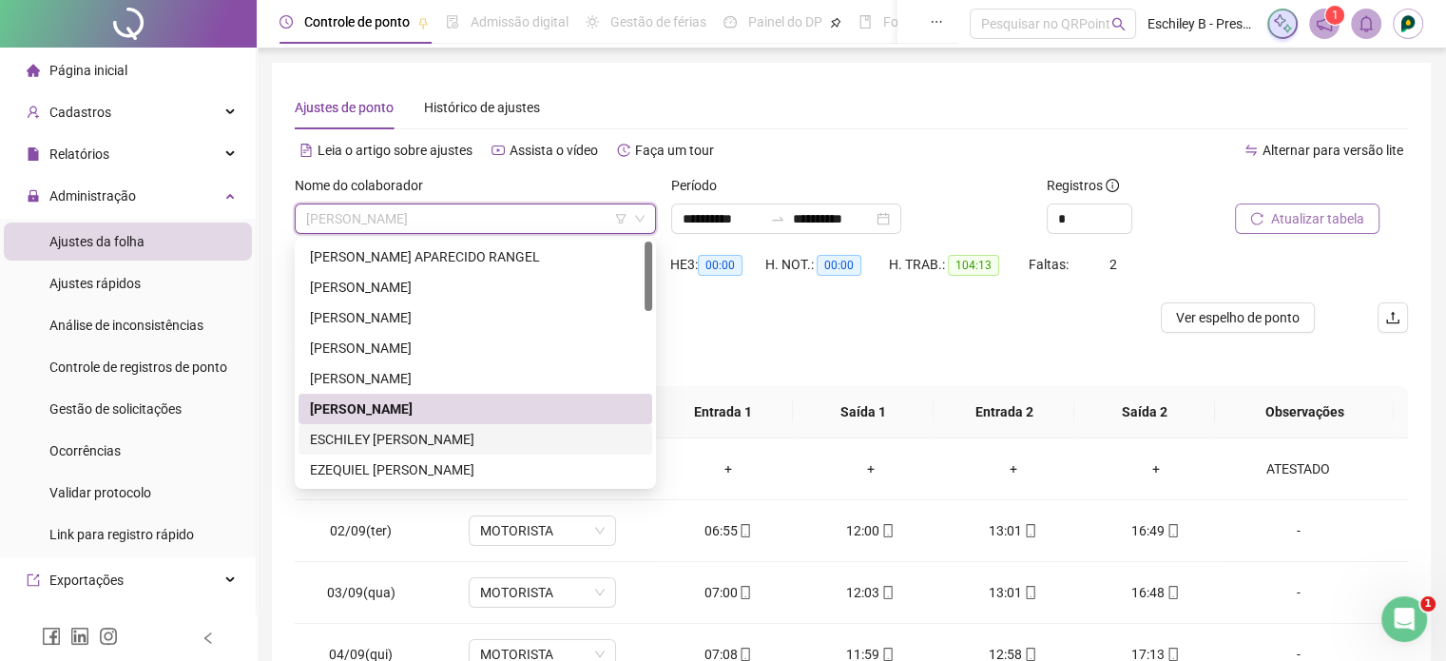
click at [471, 444] on div "ESCHILEY [PERSON_NAME]" at bounding box center [475, 439] width 331 height 21
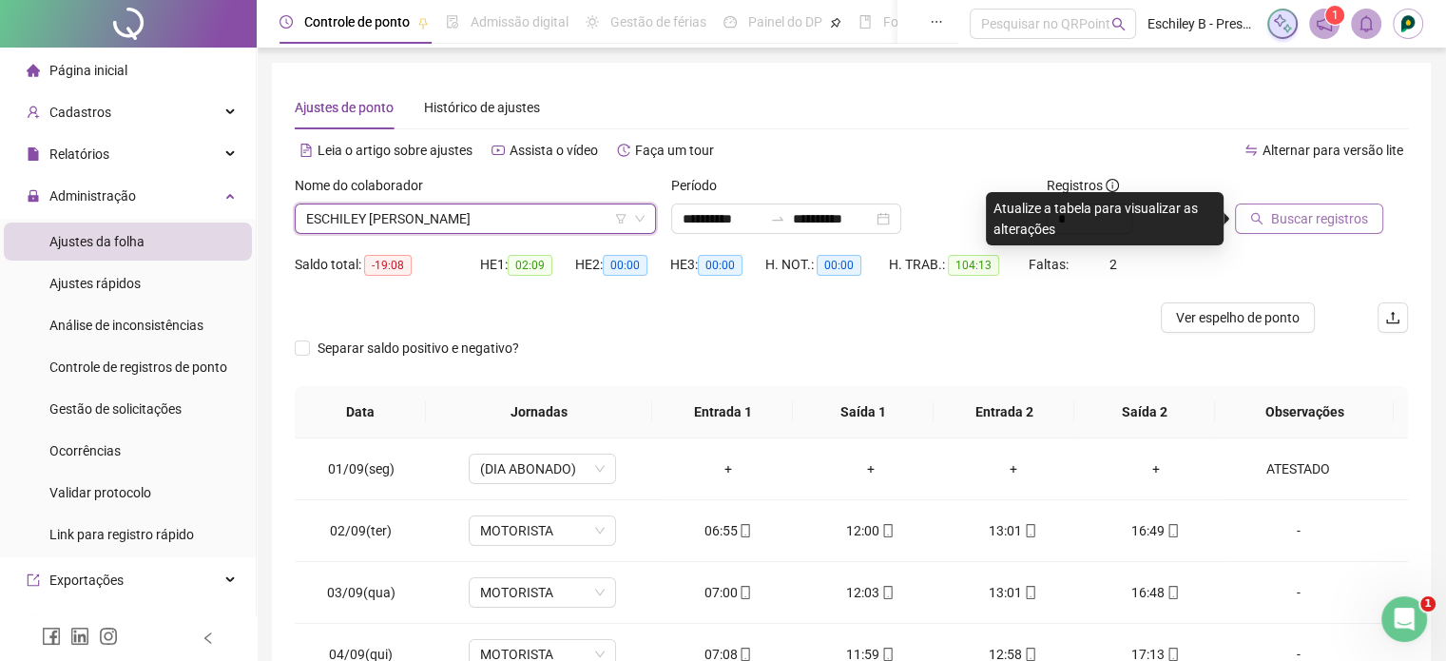
click at [1270, 213] on button "Buscar registros" at bounding box center [1309, 218] width 148 height 30
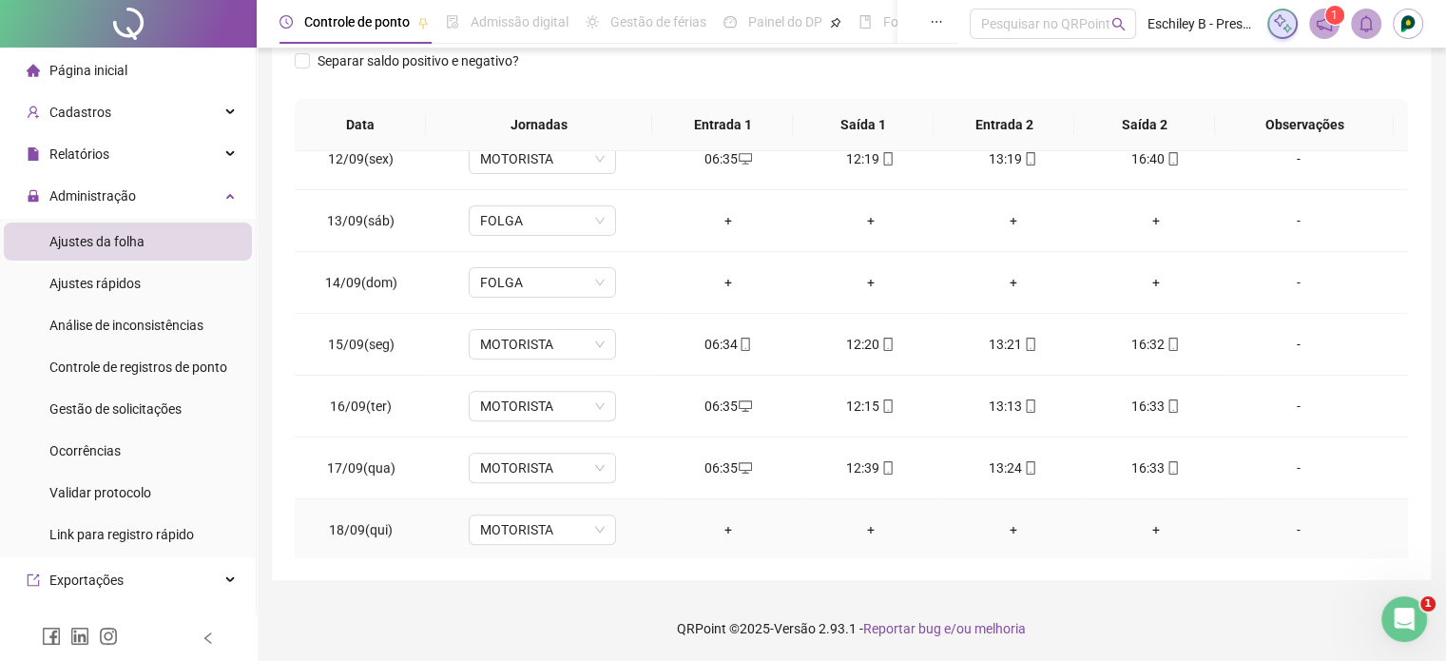
click at [725, 531] on div "+" at bounding box center [728, 529] width 112 height 21
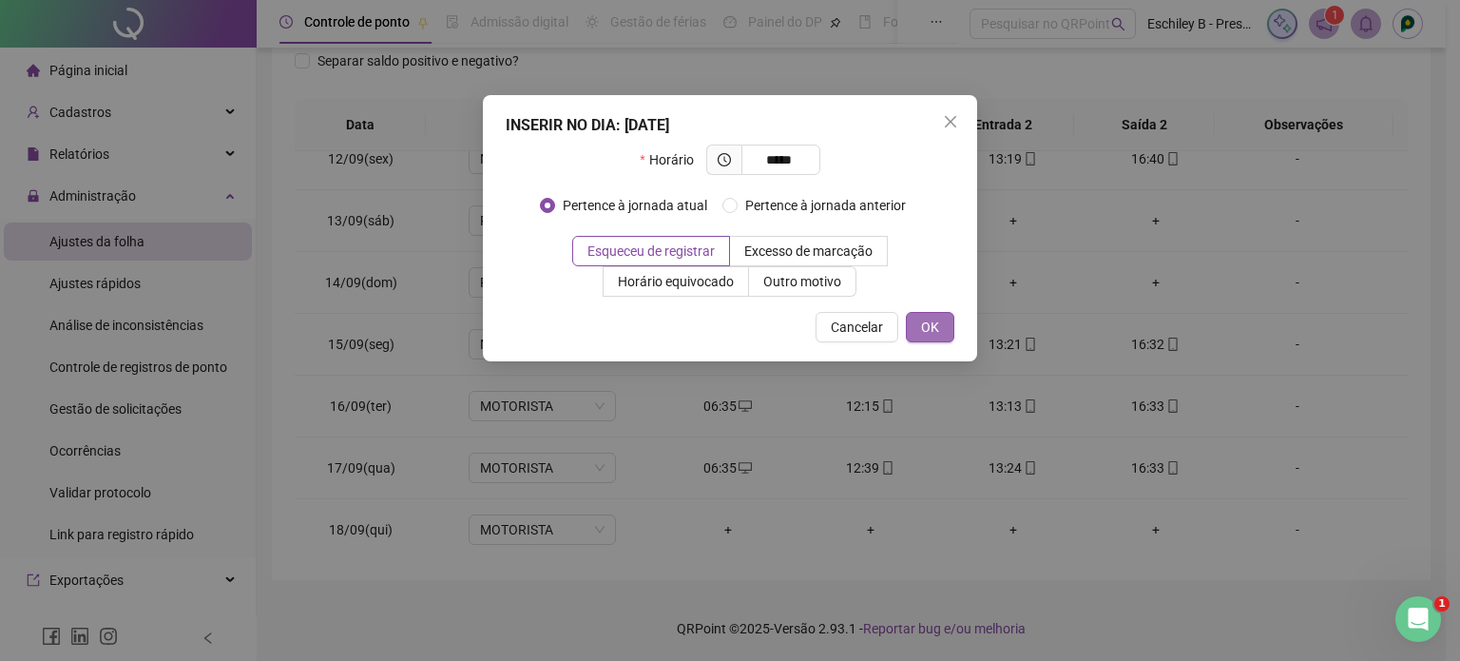
type input "*****"
click at [928, 333] on span "OK" at bounding box center [930, 327] width 18 height 21
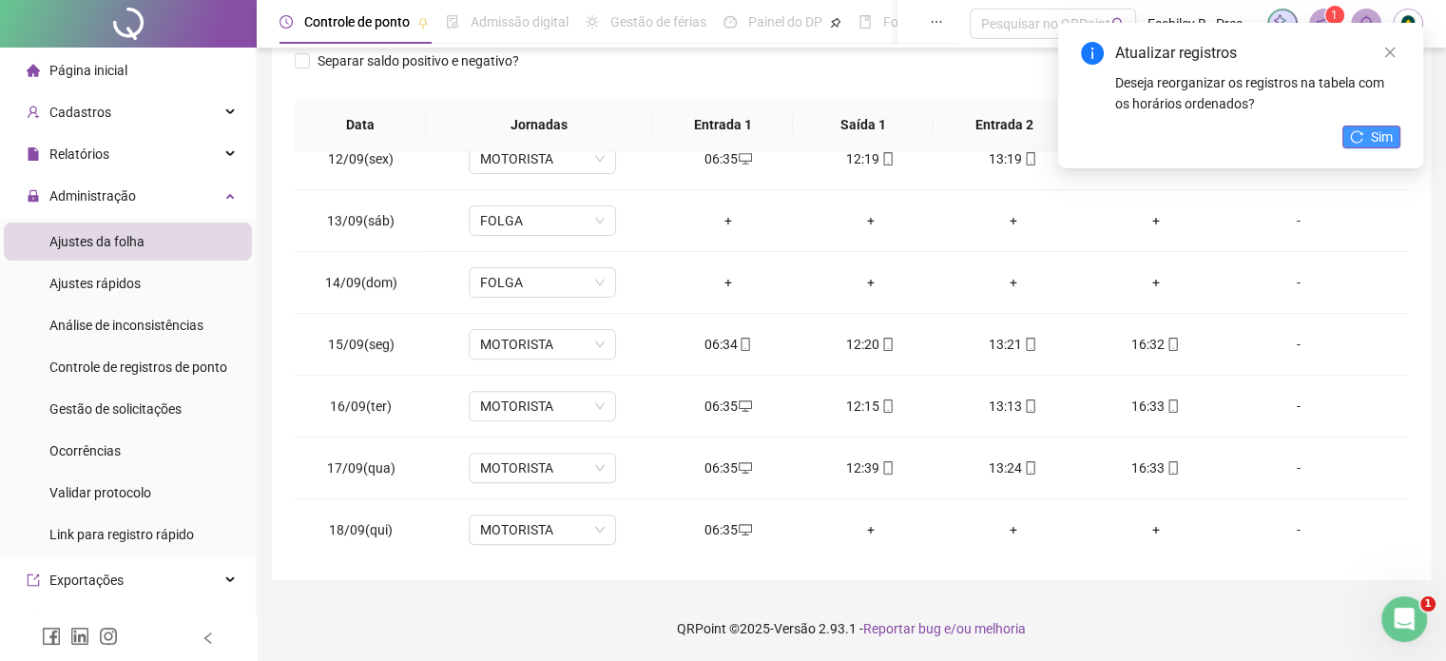
click at [1369, 132] on button "Sim" at bounding box center [1371, 136] width 58 height 23
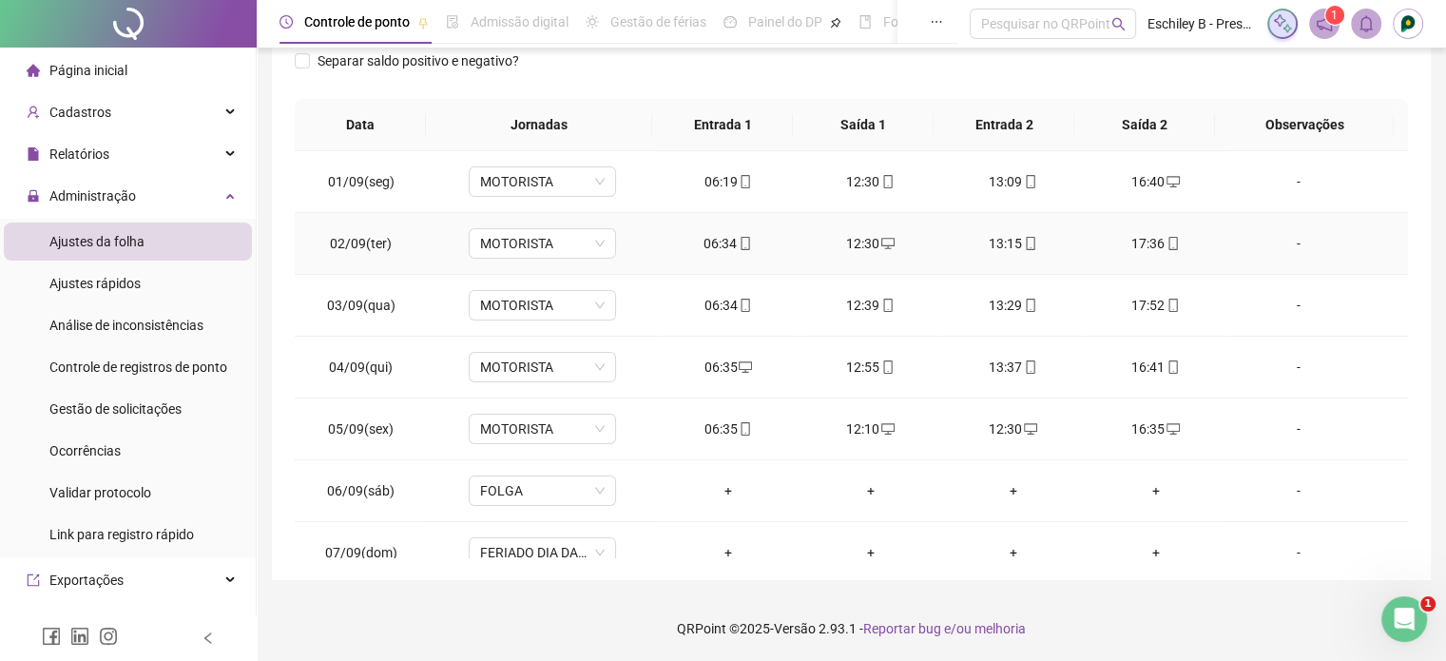
scroll to position [124, 0]
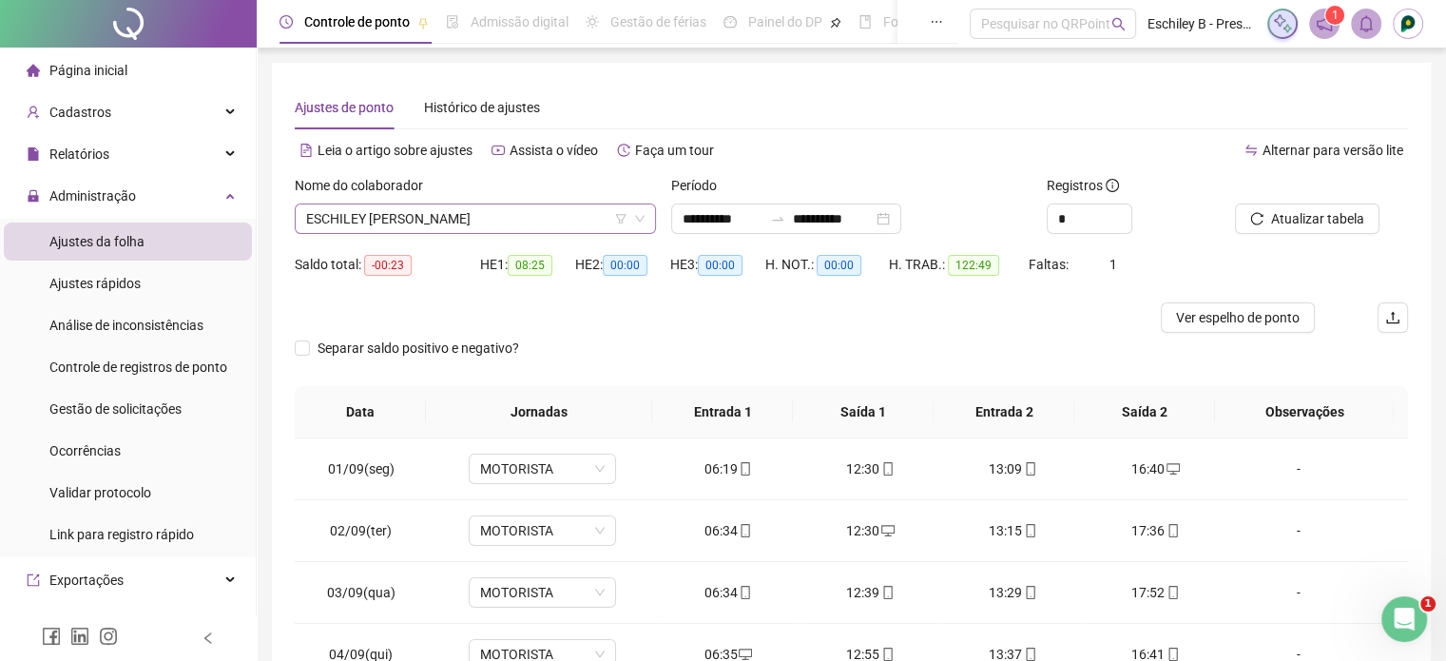
click at [476, 205] on span "ESCHILEY [PERSON_NAME]" at bounding box center [475, 218] width 338 height 29
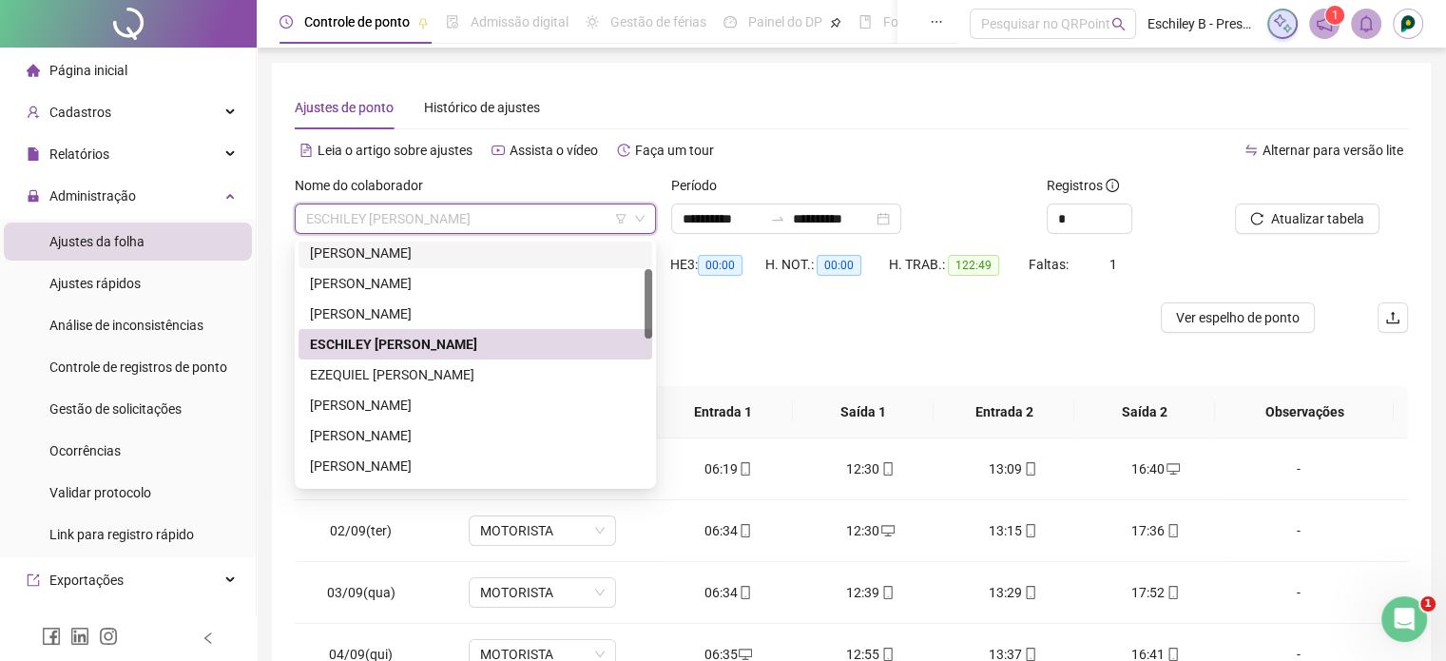
click at [783, 101] on div "Ajustes de ponto Histórico de ajustes" at bounding box center [851, 108] width 1113 height 44
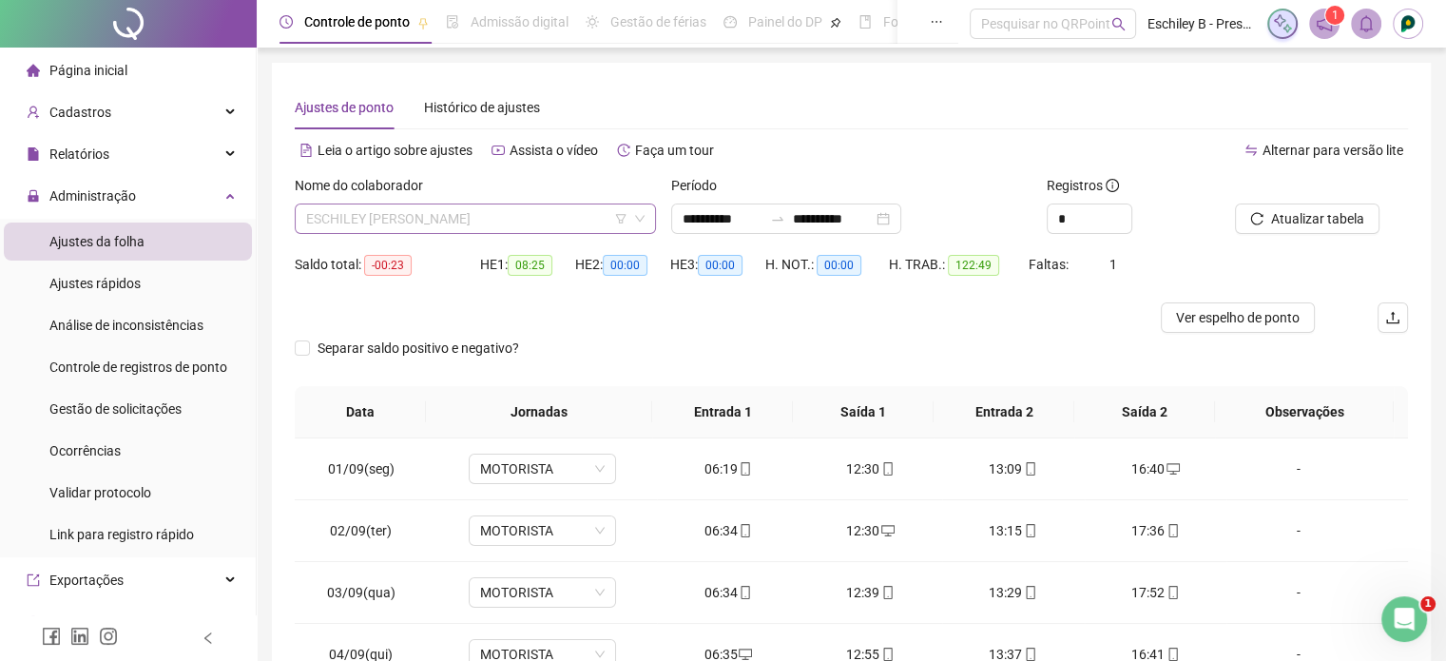
click at [558, 215] on span "ESCHILEY [PERSON_NAME]" at bounding box center [475, 218] width 338 height 29
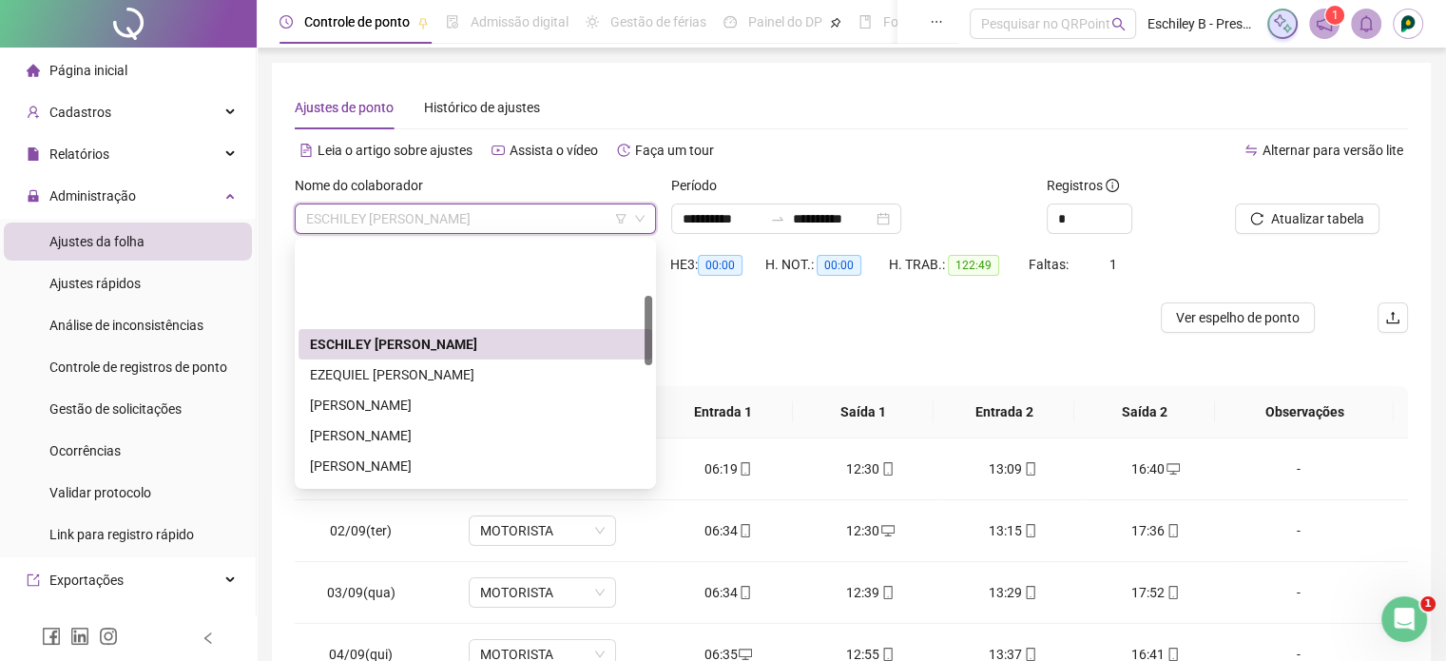
scroll to position [190, 0]
